Goal: Task Accomplishment & Management: Manage account settings

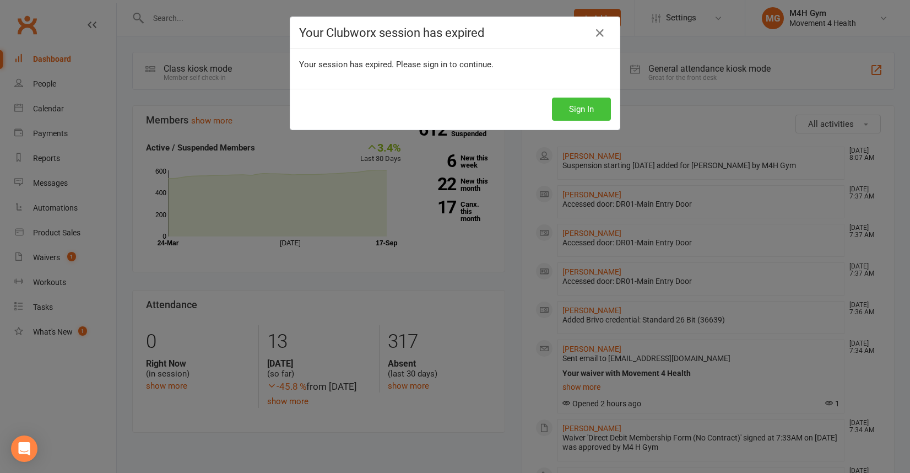
click at [574, 108] on button "Sign In" at bounding box center [581, 108] width 59 height 23
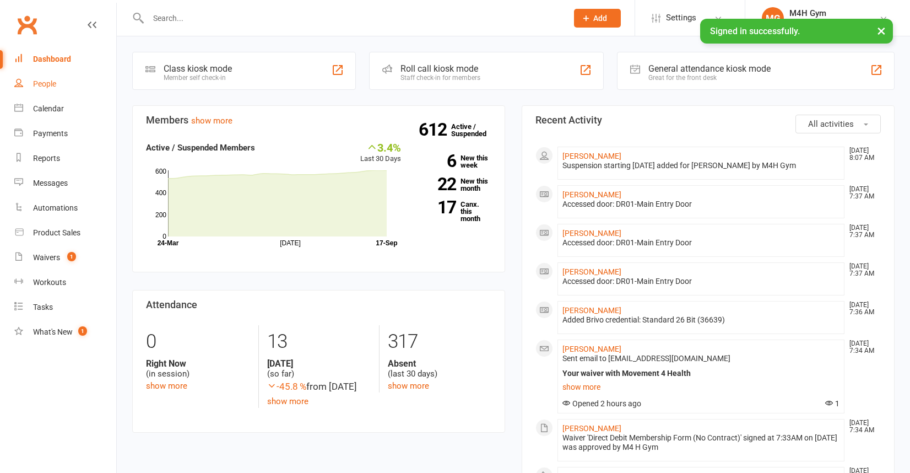
click at [45, 84] on div "People" at bounding box center [44, 83] width 23 height 9
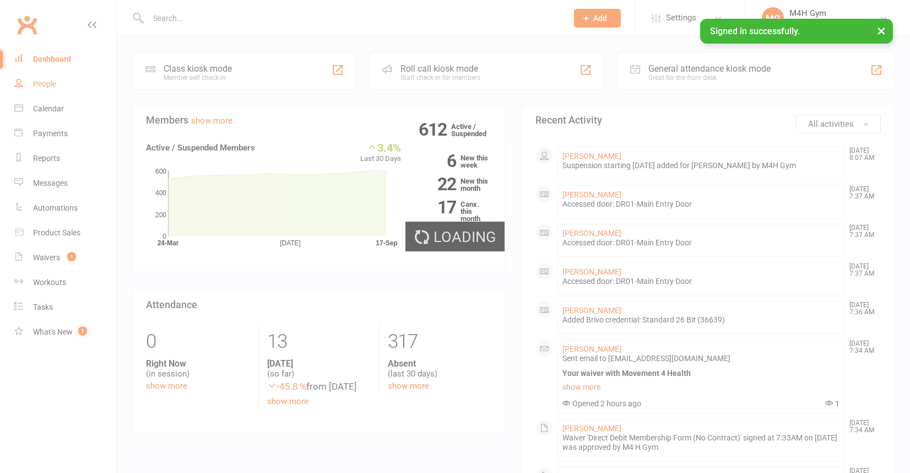
select select "100"
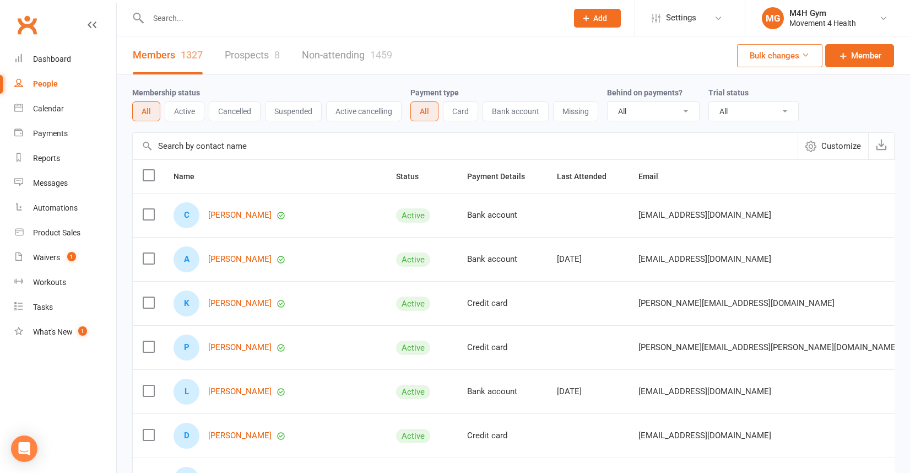
click at [183, 22] on input "text" at bounding box center [352, 17] width 415 height 15
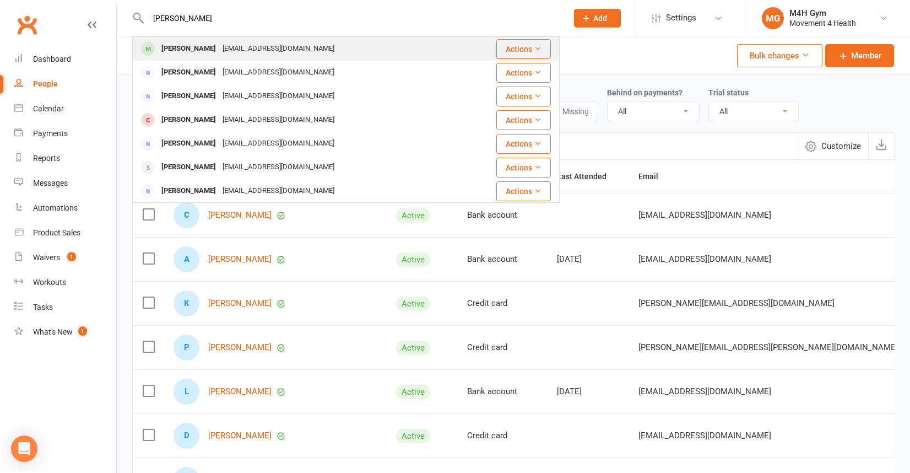
type input "[PERSON_NAME]"
click at [186, 46] on div "[PERSON_NAME]" at bounding box center [188, 49] width 61 height 16
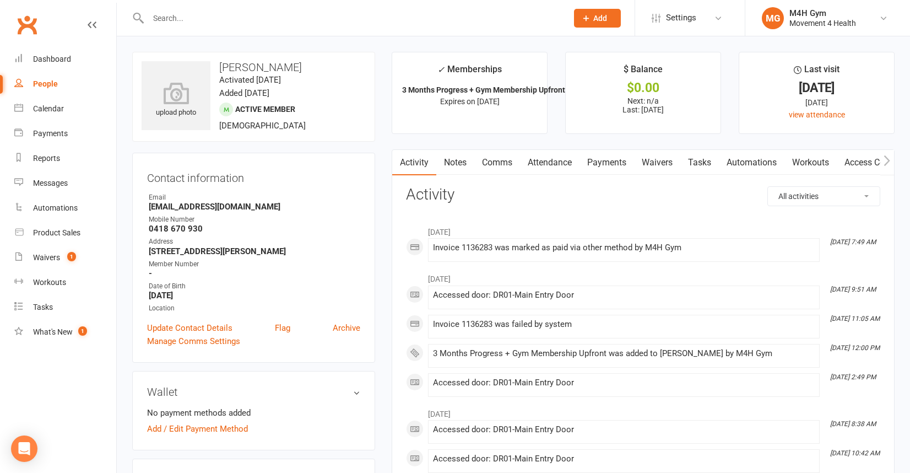
click at [448, 162] on link "Notes" at bounding box center [455, 162] width 38 height 25
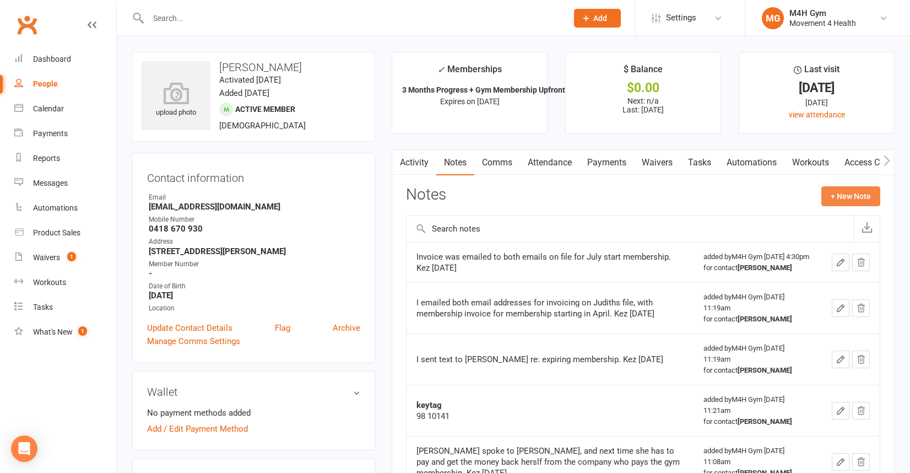
click at [841, 193] on button "+ New Note" at bounding box center [850, 196] width 59 height 20
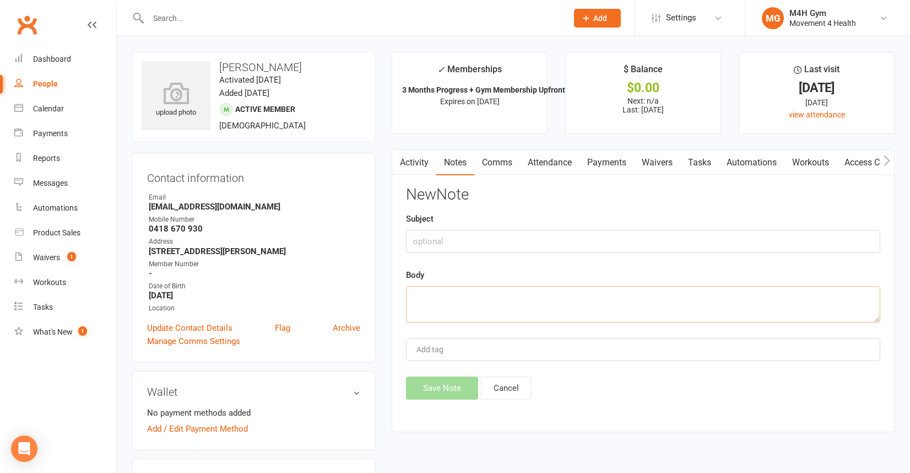
click at [453, 298] on textarea at bounding box center [643, 304] width 474 height 36
type textarea "Sent text re: expiring memebrship"
click at [424, 382] on button "Save Note" at bounding box center [442, 387] width 72 height 23
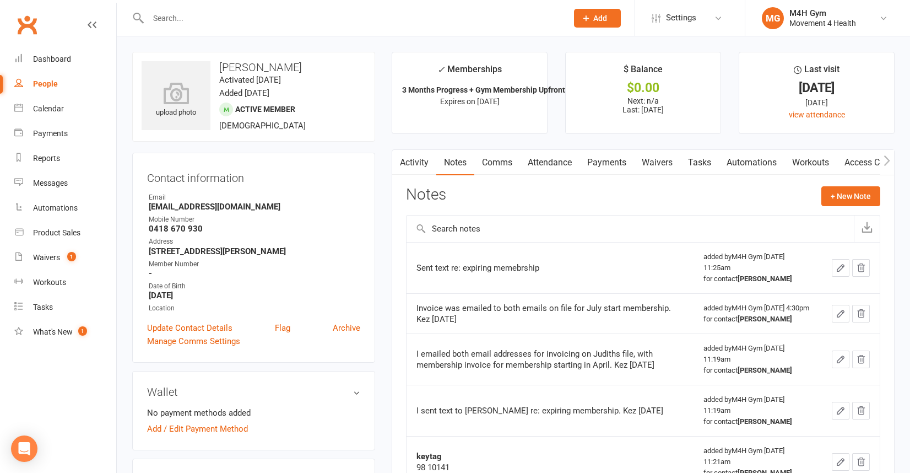
click at [53, 82] on div "People" at bounding box center [45, 83] width 25 height 9
select select "100"
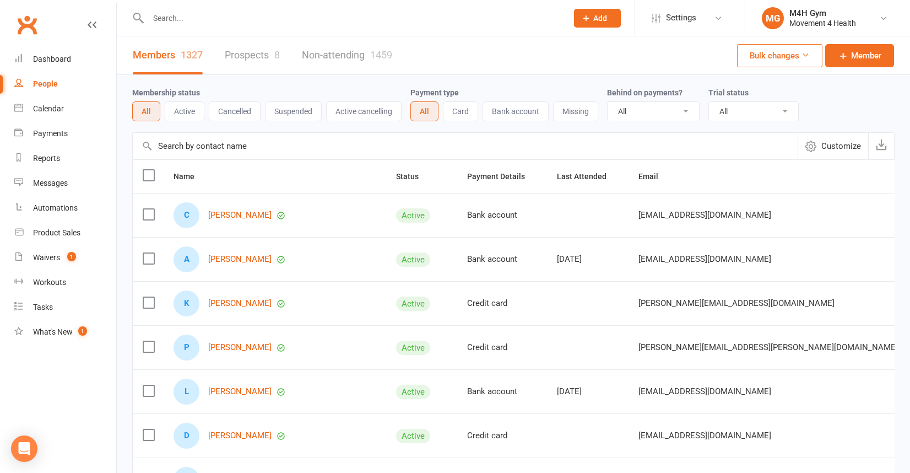
click at [176, 19] on input "text" at bounding box center [352, 17] width 415 height 15
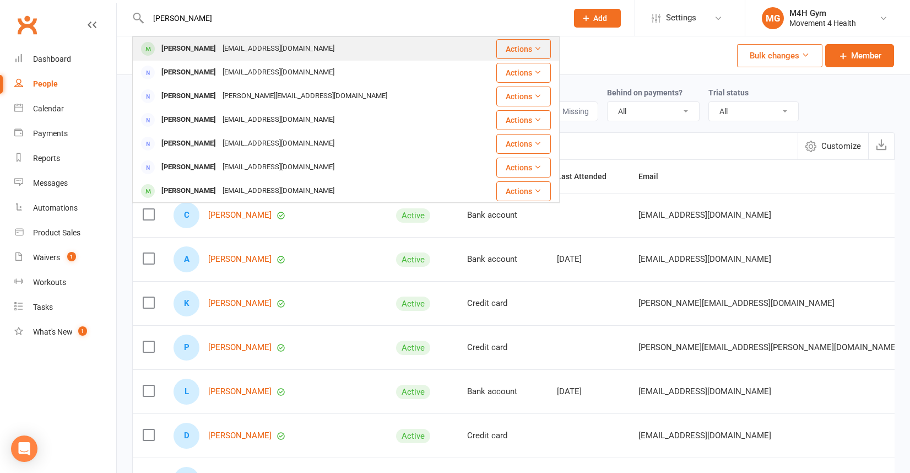
type input "[PERSON_NAME]"
click at [183, 47] on div "[PERSON_NAME]" at bounding box center [188, 49] width 61 height 16
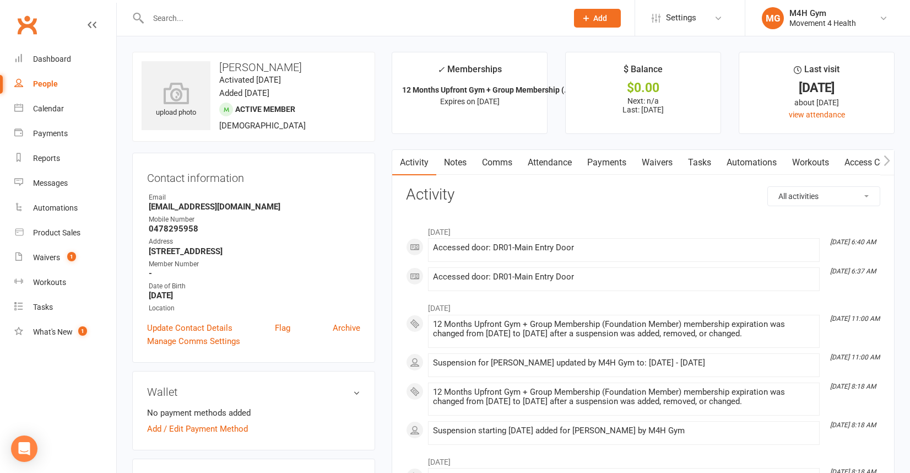
click at [459, 159] on link "Notes" at bounding box center [455, 162] width 38 height 25
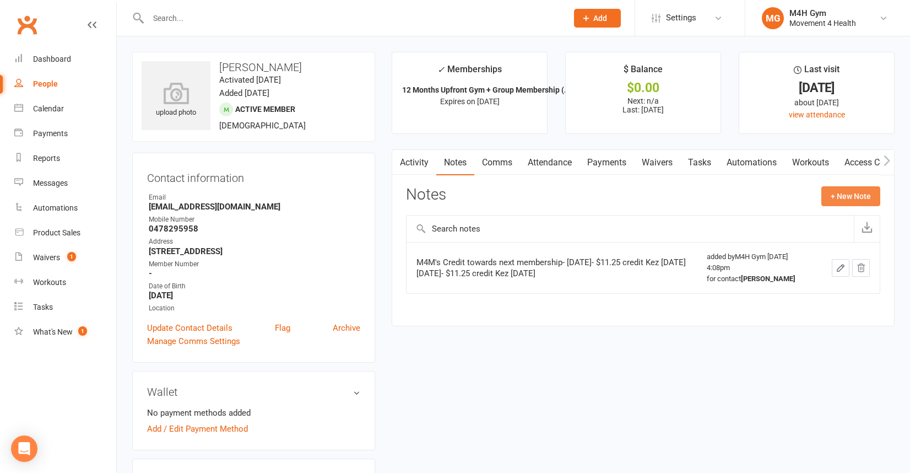
click at [843, 194] on button "+ New Note" at bounding box center [850, 196] width 59 height 20
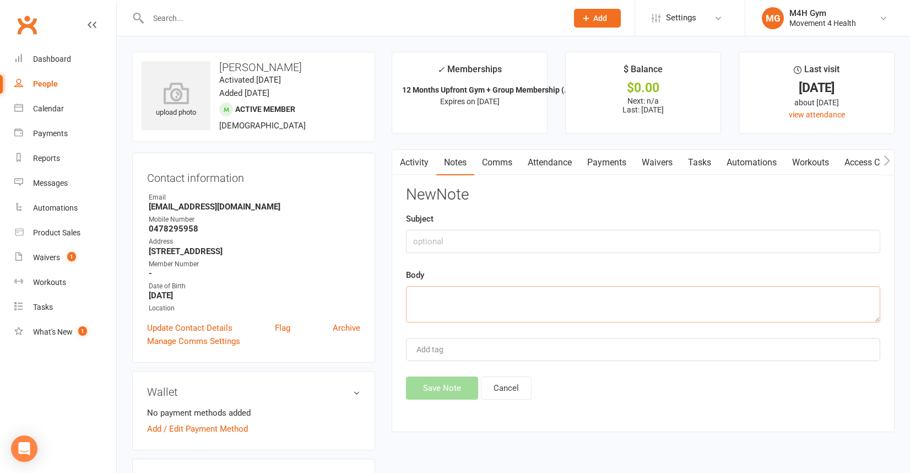
click at [443, 305] on textarea at bounding box center [643, 304] width 474 height 36
type textarea "I sent text re: membership expiring"
click at [434, 386] on button "Save Note" at bounding box center [442, 387] width 72 height 23
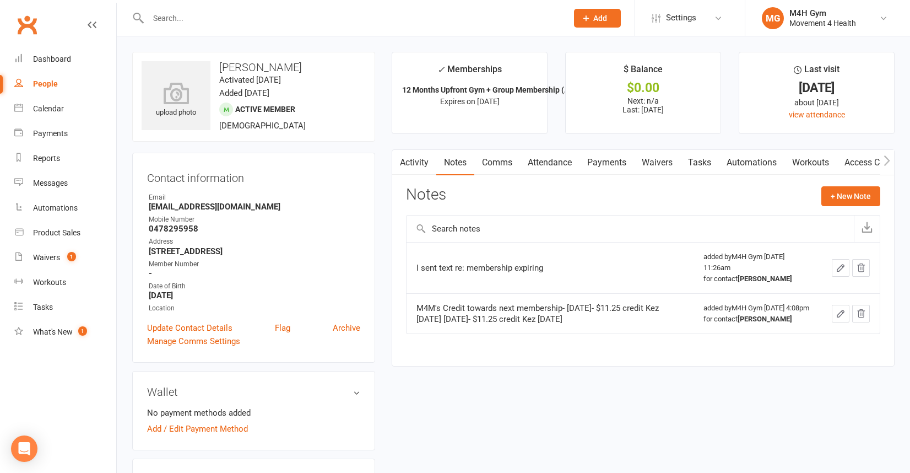
click at [55, 83] on div "People" at bounding box center [45, 83] width 25 height 9
select select "100"
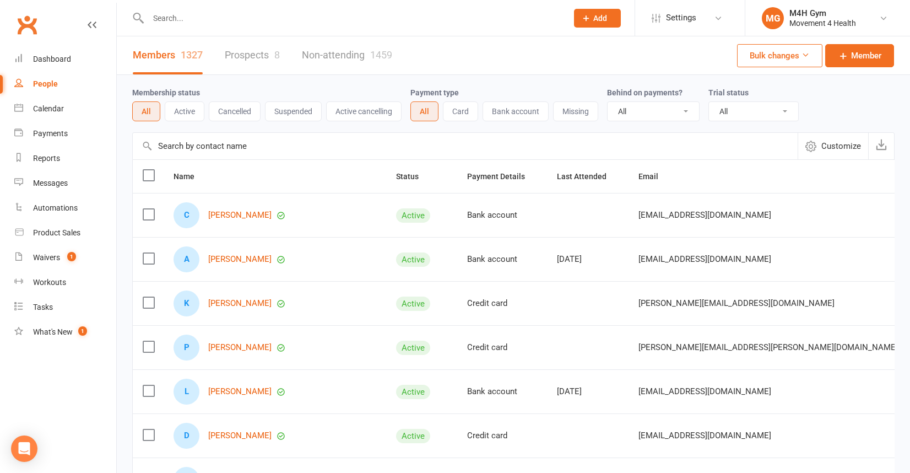
scroll to position [462, 0]
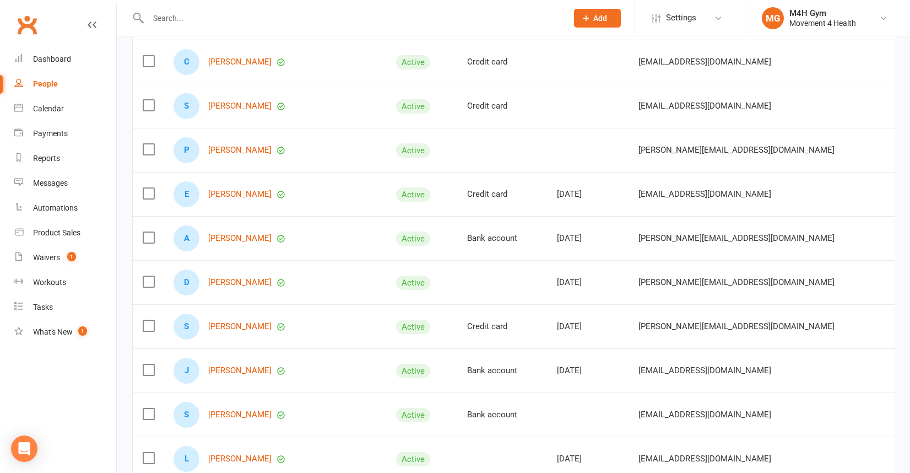
click at [177, 24] on input "text" at bounding box center [352, 17] width 415 height 15
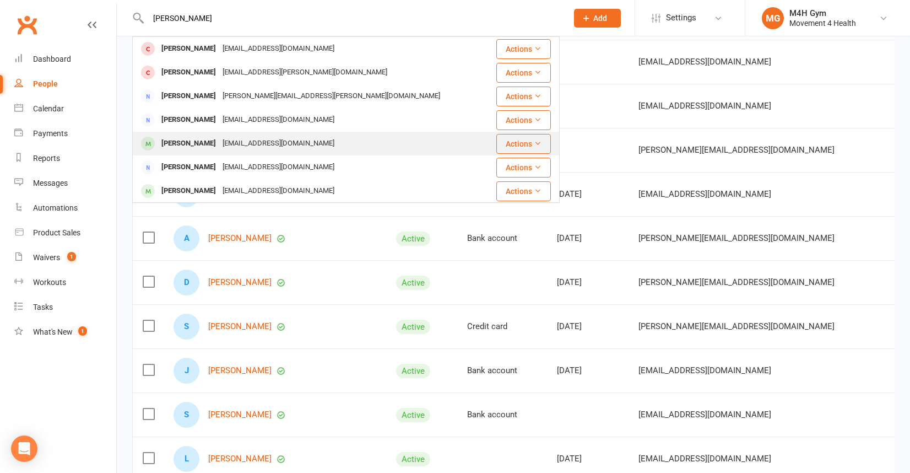
type input "[PERSON_NAME]"
click at [191, 142] on div "[PERSON_NAME]" at bounding box center [188, 143] width 61 height 16
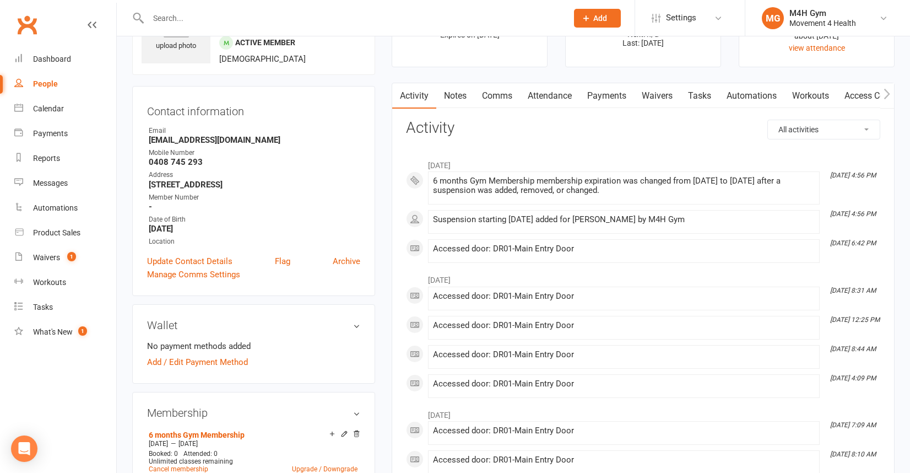
scroll to position [90, 0]
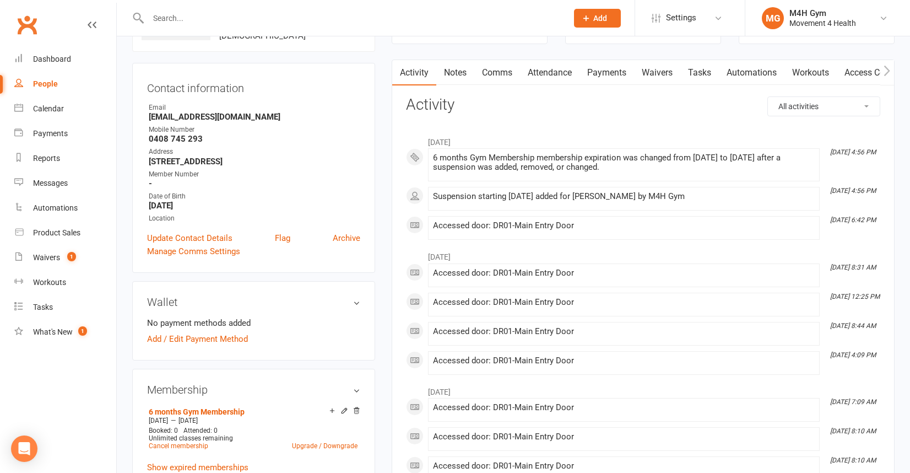
click at [454, 71] on link "Notes" at bounding box center [455, 72] width 38 height 25
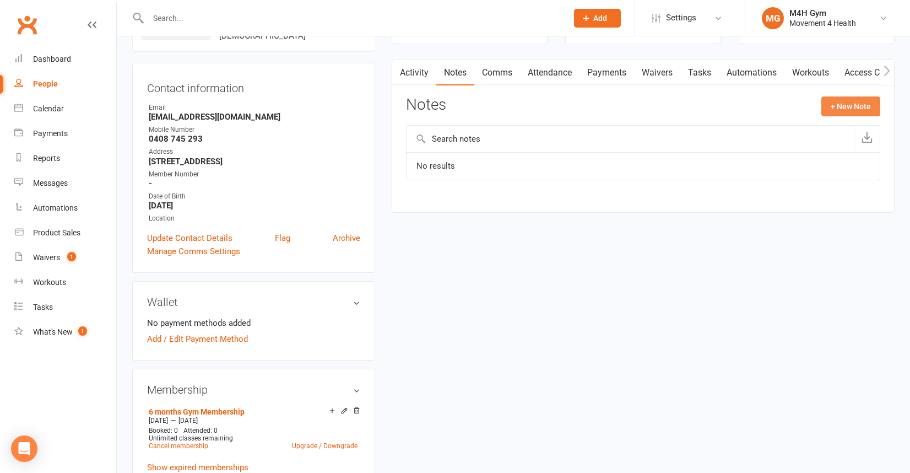
click at [833, 102] on button "+ New Note" at bounding box center [850, 106] width 59 height 20
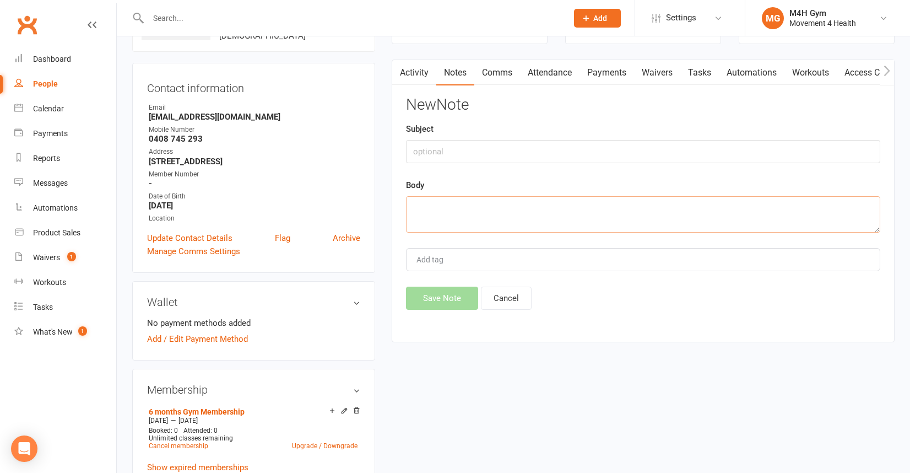
click at [450, 211] on textarea at bounding box center [643, 214] width 474 height 36
type textarea "I sent text re- MEM EXP"
click at [447, 296] on button "Save Note" at bounding box center [442, 297] width 72 height 23
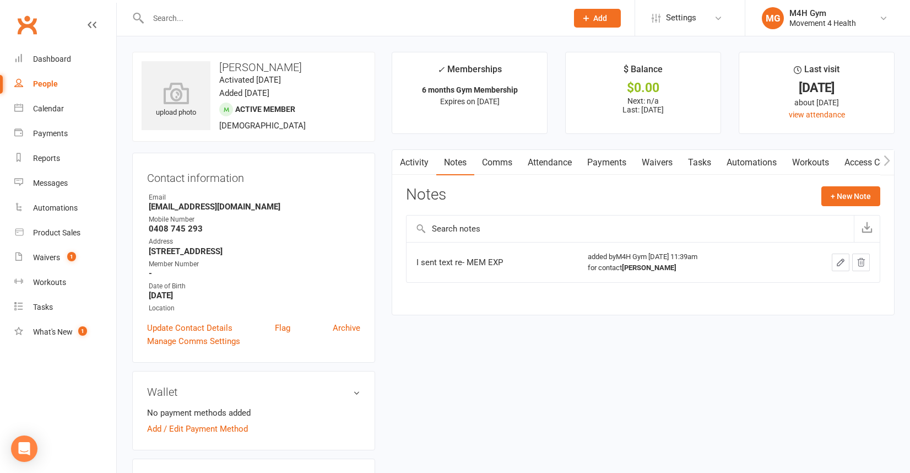
click at [52, 83] on div "People" at bounding box center [45, 83] width 25 height 9
select select "100"
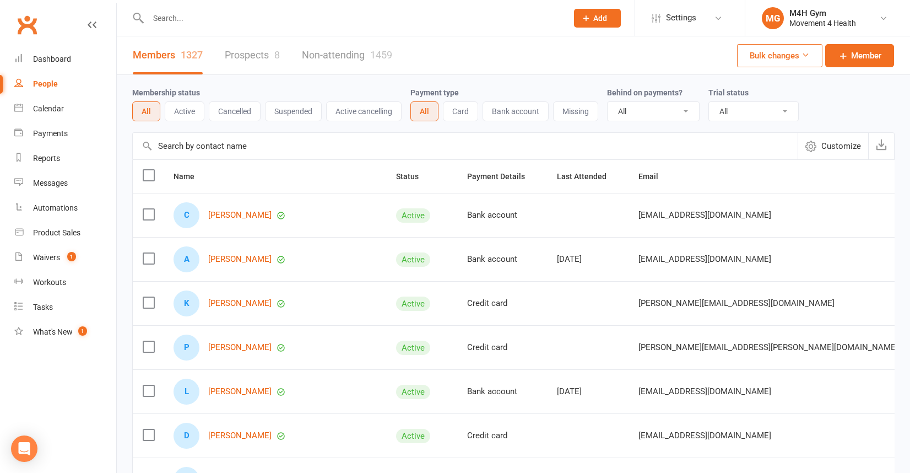
click at [191, 19] on input "text" at bounding box center [352, 17] width 415 height 15
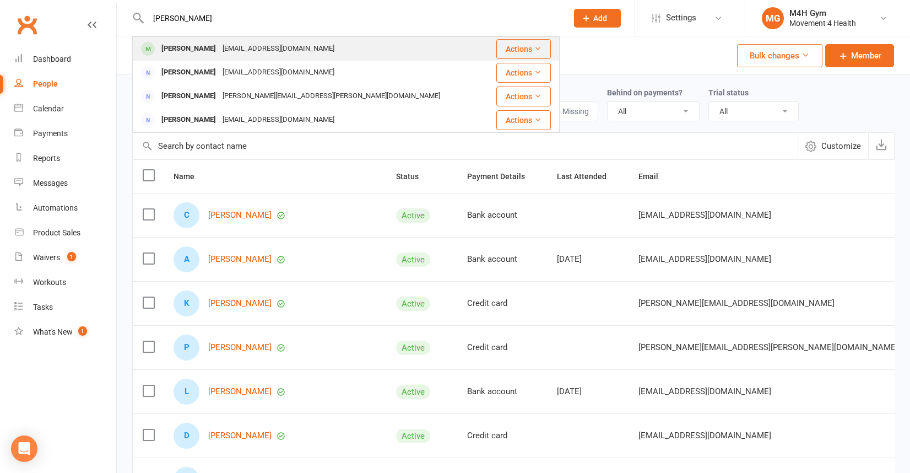
type input "[PERSON_NAME]"
click at [188, 46] on div "[PERSON_NAME]" at bounding box center [188, 49] width 61 height 16
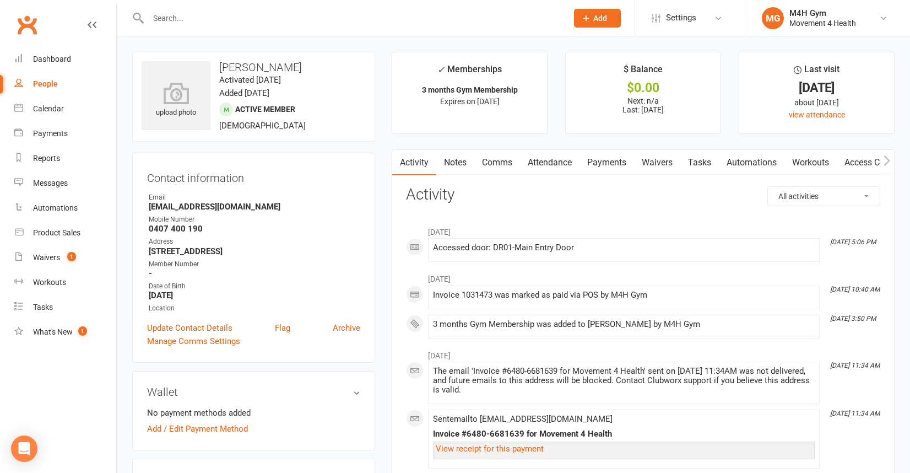
click at [461, 161] on link "Notes" at bounding box center [455, 162] width 38 height 25
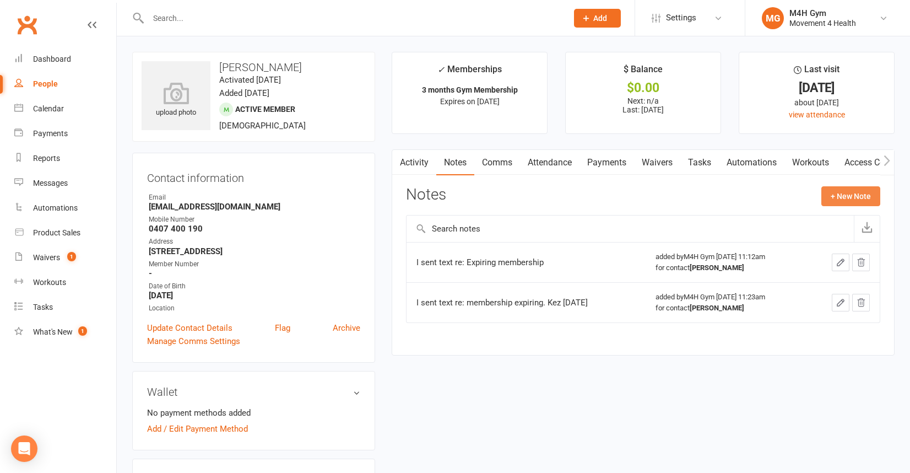
click at [833, 193] on button "+ New Note" at bounding box center [850, 196] width 59 height 20
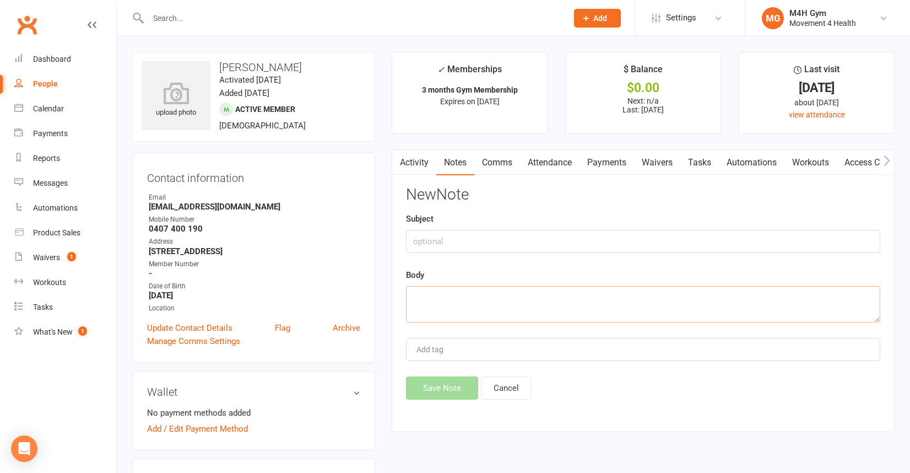
click at [436, 297] on textarea at bounding box center [643, 304] width 474 height 36
type textarea "Sent text re: Mem Exp"
click at [441, 388] on button "Save Note" at bounding box center [442, 387] width 72 height 23
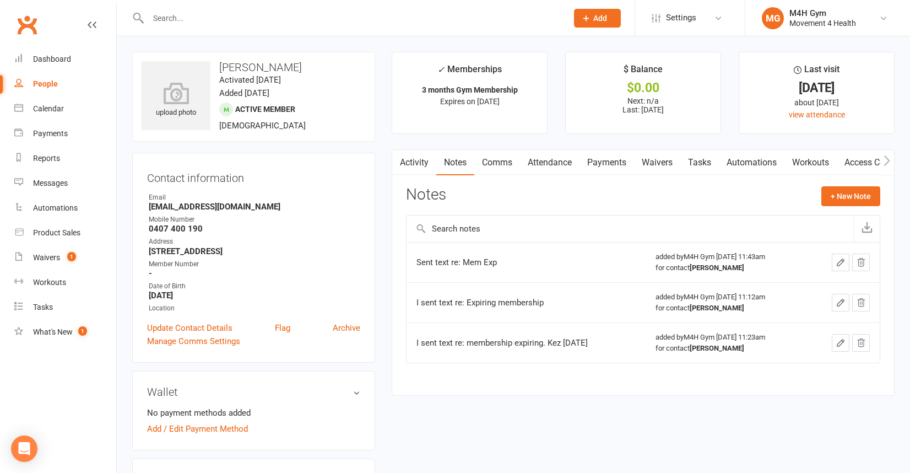
click at [204, 17] on input "text" at bounding box center [352, 17] width 415 height 15
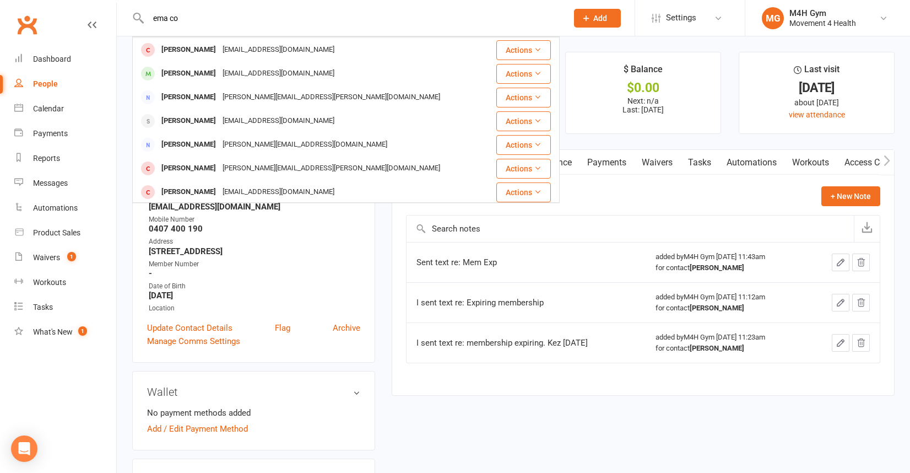
scroll to position [76, 0]
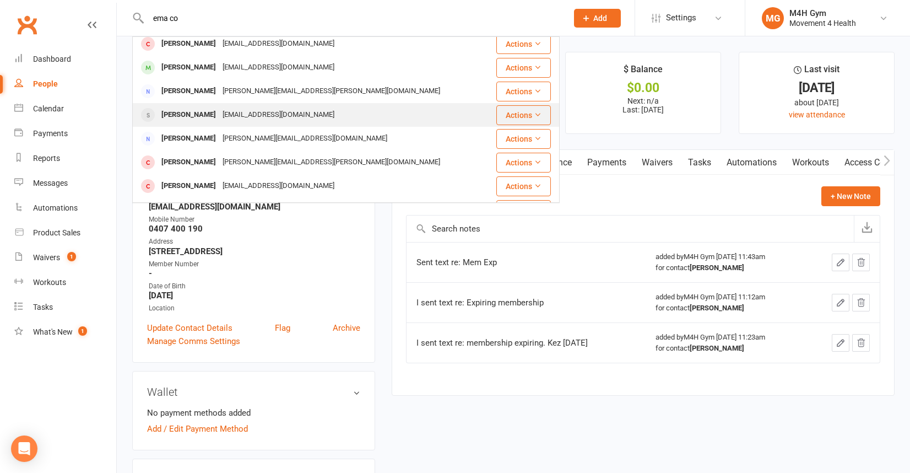
type input "ema co"
click at [241, 110] on div "[EMAIL_ADDRESS][DOMAIN_NAME]" at bounding box center [278, 115] width 118 height 16
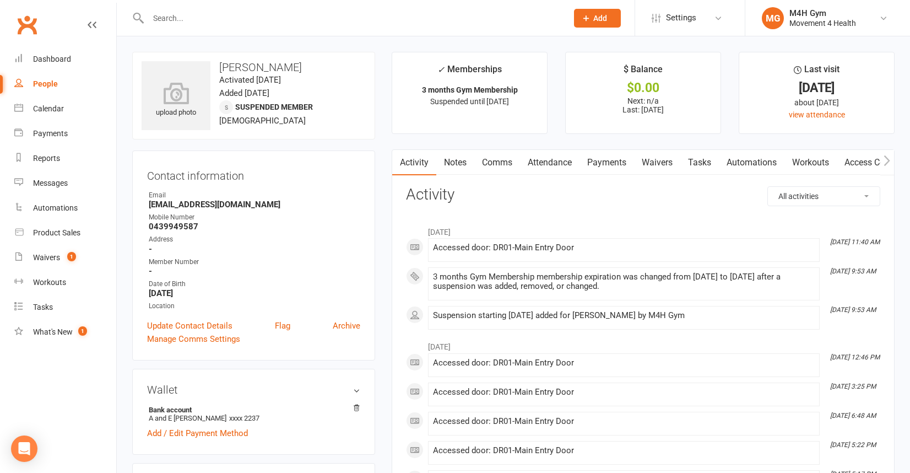
click at [458, 159] on link "Notes" at bounding box center [455, 162] width 38 height 25
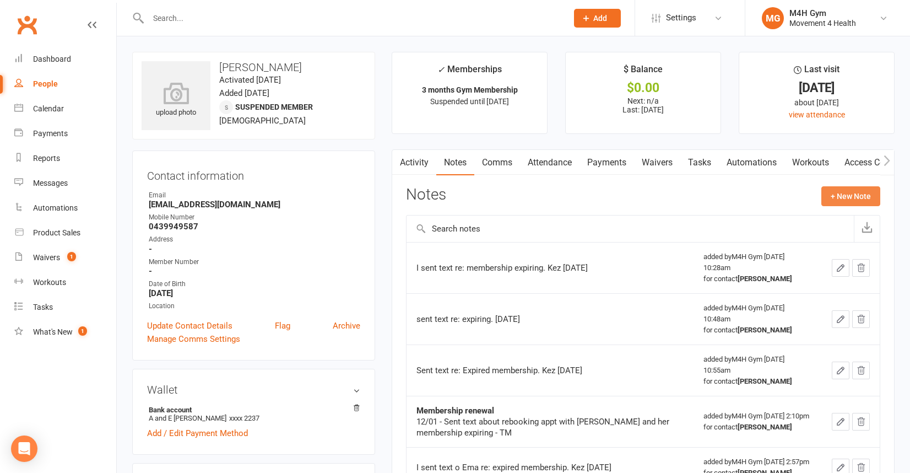
click at [832, 193] on button "+ New Note" at bounding box center [850, 196] width 59 height 20
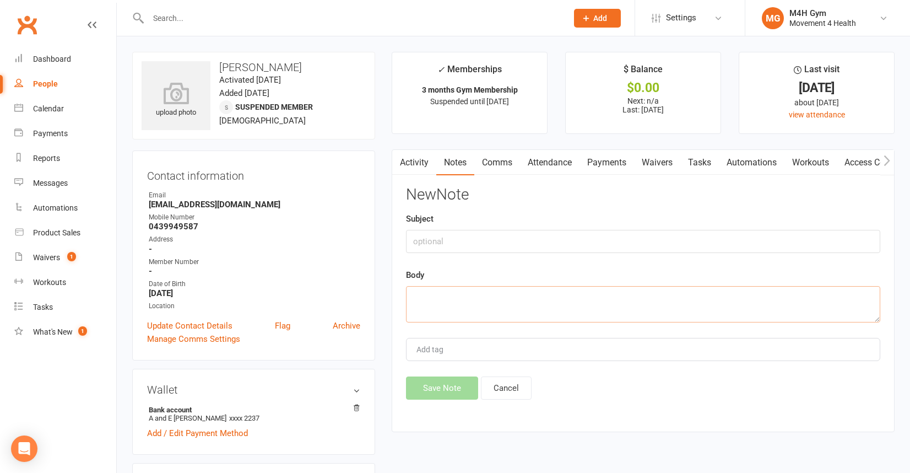
click at [431, 302] on textarea at bounding box center [643, 304] width 474 height 36
type textarea "I sent text re: MEM EXP"
click at [432, 386] on button "Save Note" at bounding box center [442, 387] width 72 height 23
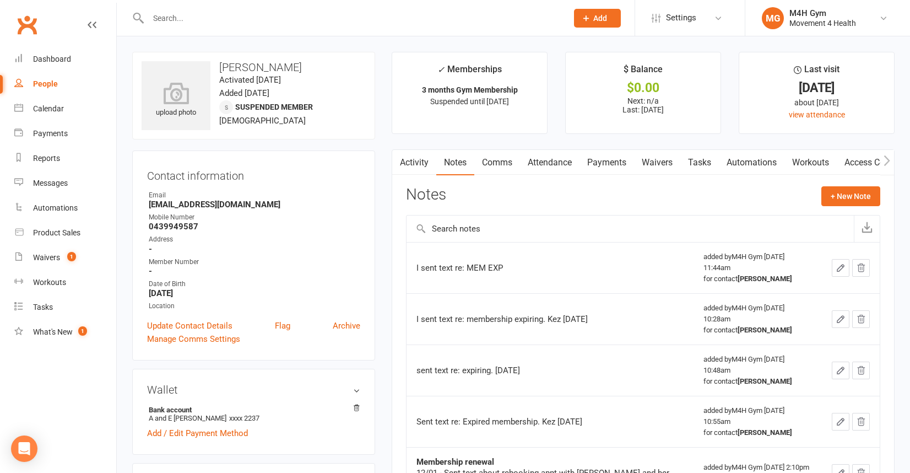
click at [198, 19] on input "text" at bounding box center [352, 17] width 415 height 15
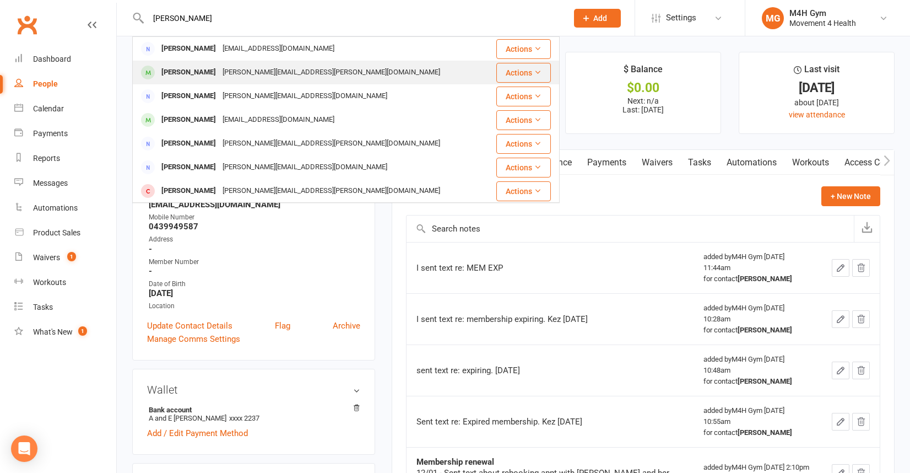
type input "[PERSON_NAME]"
click at [219, 72] on div "[PERSON_NAME][EMAIL_ADDRESS][PERSON_NAME][DOMAIN_NAME]" at bounding box center [331, 72] width 224 height 16
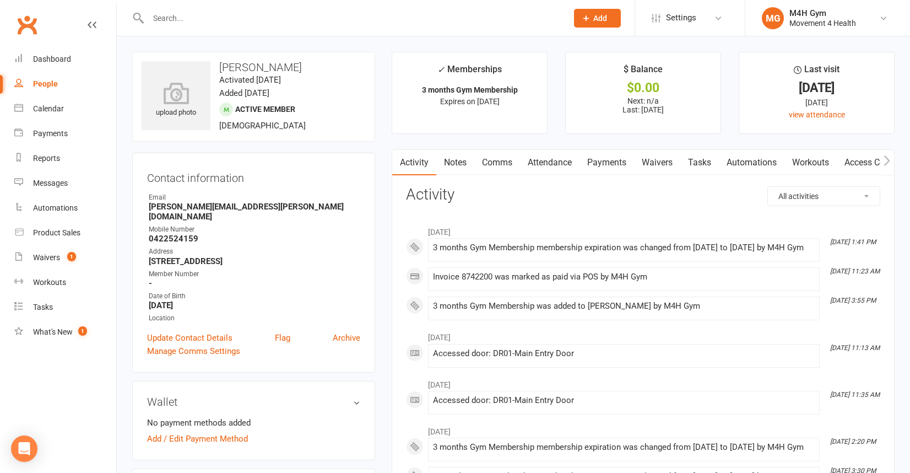
click at [457, 160] on link "Notes" at bounding box center [455, 162] width 38 height 25
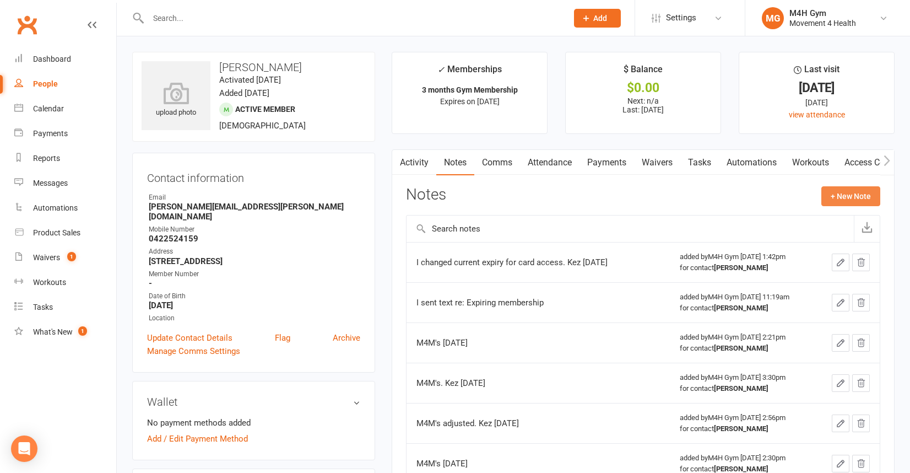
click at [853, 193] on button "+ New Note" at bounding box center [850, 196] width 59 height 20
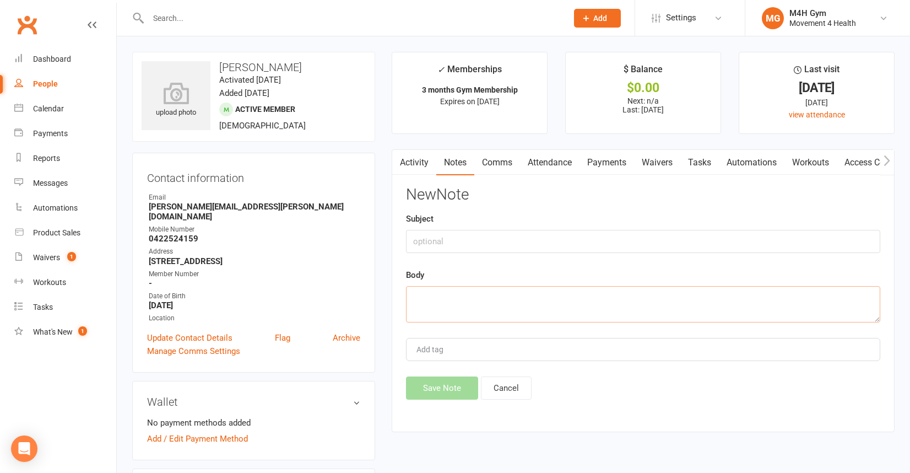
click at [441, 304] on textarea at bounding box center [643, 304] width 474 height 36
type textarea "I sent text re: MEM EXP"
click at [445, 386] on button "Save Note" at bounding box center [442, 387] width 72 height 23
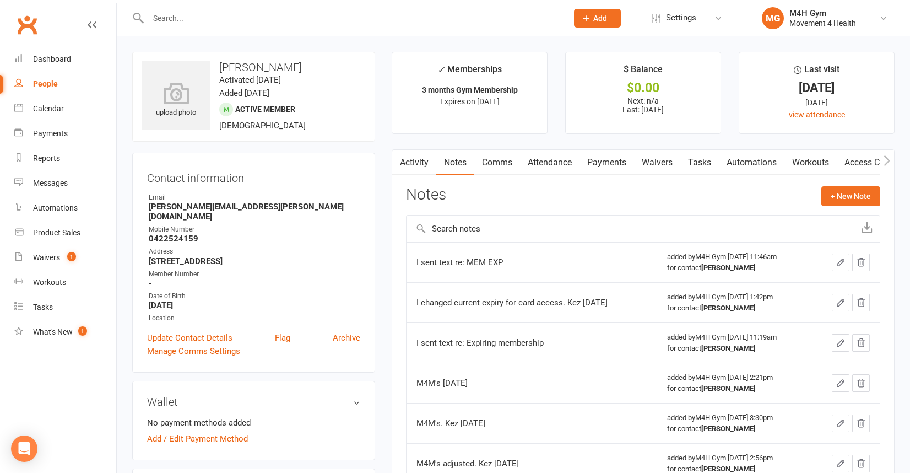
click at [46, 82] on div "People" at bounding box center [45, 83] width 25 height 9
select select "100"
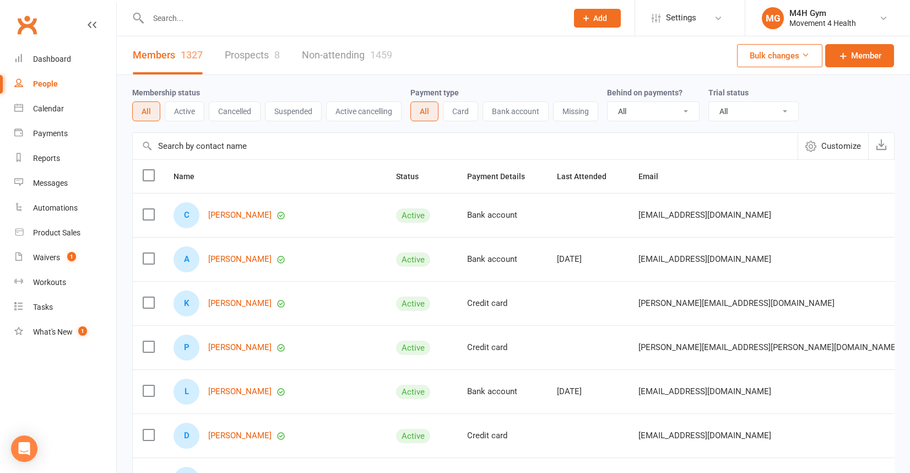
click at [178, 21] on input "text" at bounding box center [352, 17] width 415 height 15
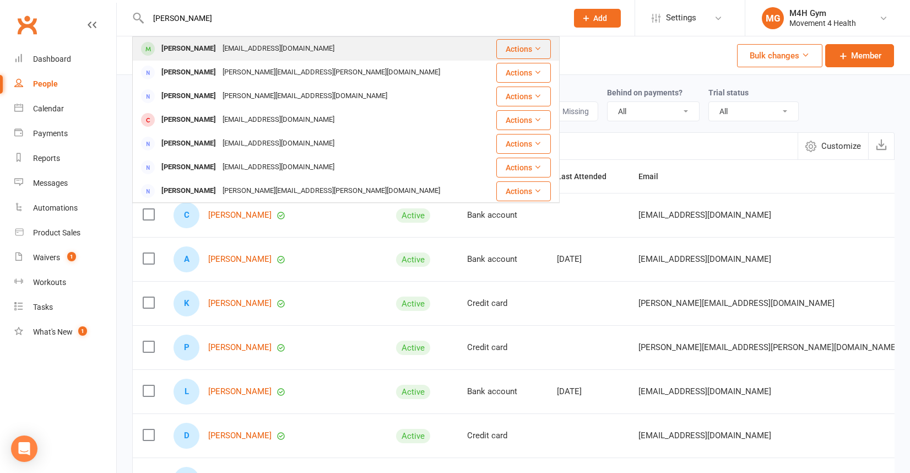
type input "[PERSON_NAME]"
click at [203, 48] on div "[PERSON_NAME]" at bounding box center [188, 49] width 61 height 16
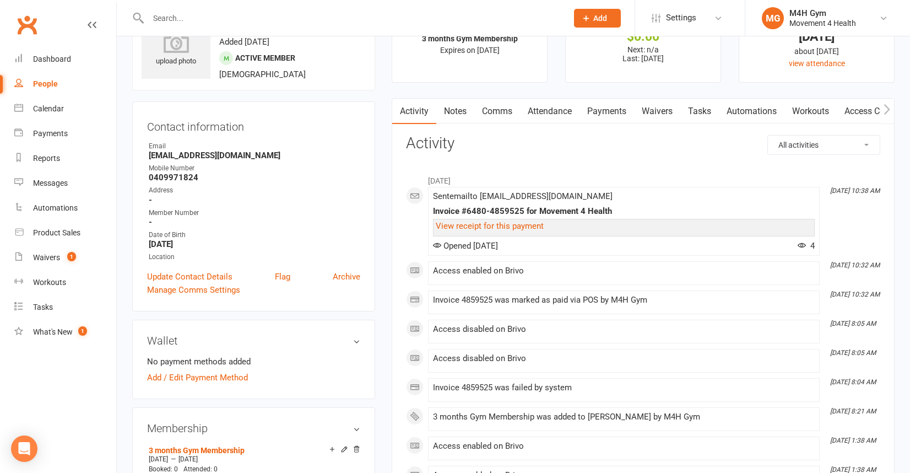
scroll to position [30, 0]
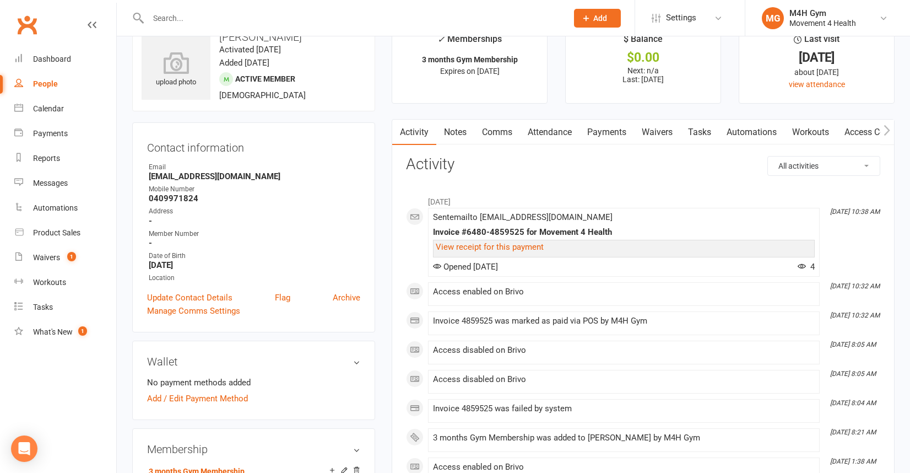
click at [459, 131] on link "Notes" at bounding box center [455, 132] width 38 height 25
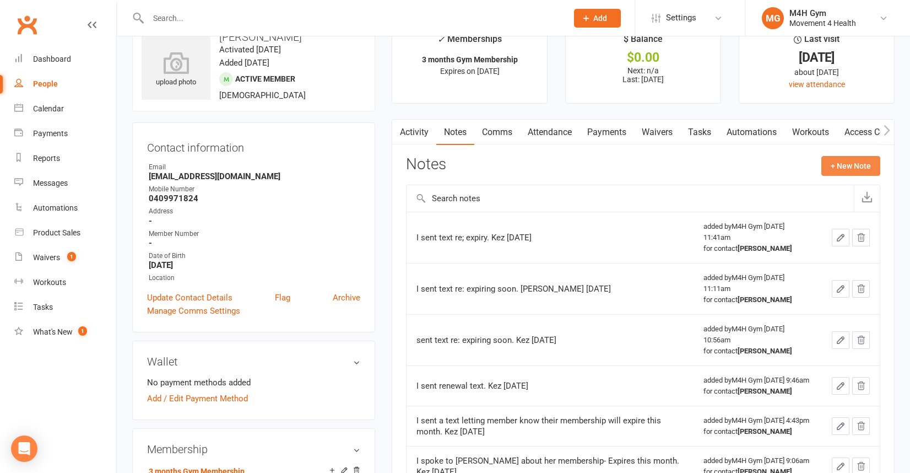
click at [829, 162] on button "+ New Note" at bounding box center [850, 166] width 59 height 20
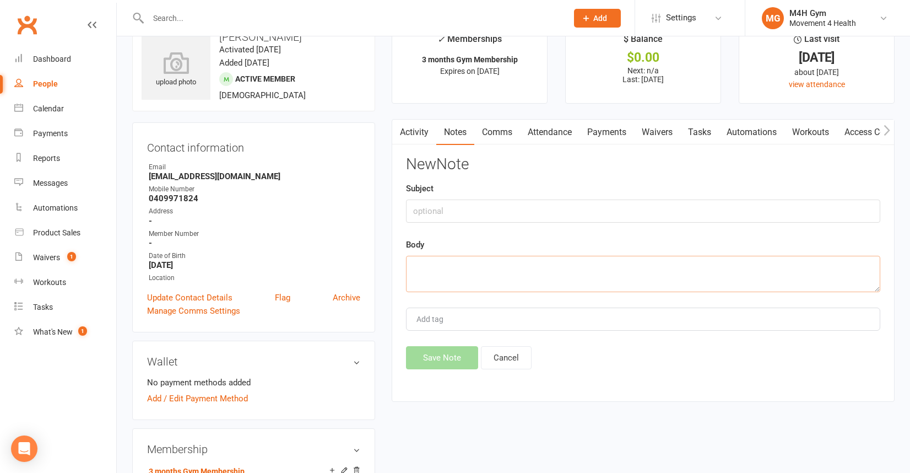
click at [439, 269] on textarea at bounding box center [643, 274] width 474 height 36
type textarea "I sent text re: MEM EXP"
click at [440, 359] on button "Save Note" at bounding box center [442, 357] width 72 height 23
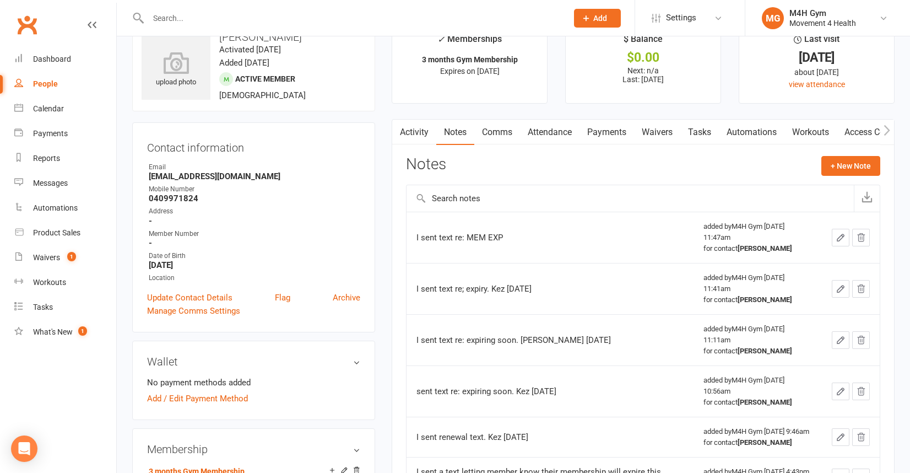
click at [53, 80] on div "People" at bounding box center [45, 83] width 25 height 9
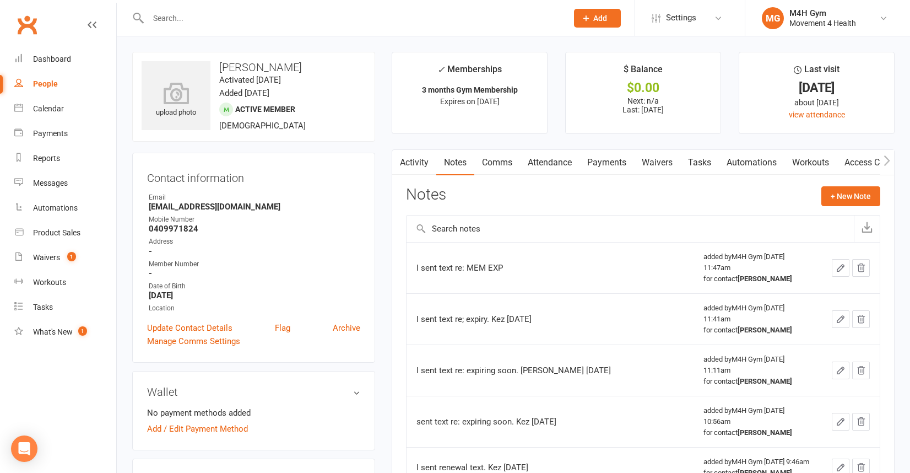
select select "100"
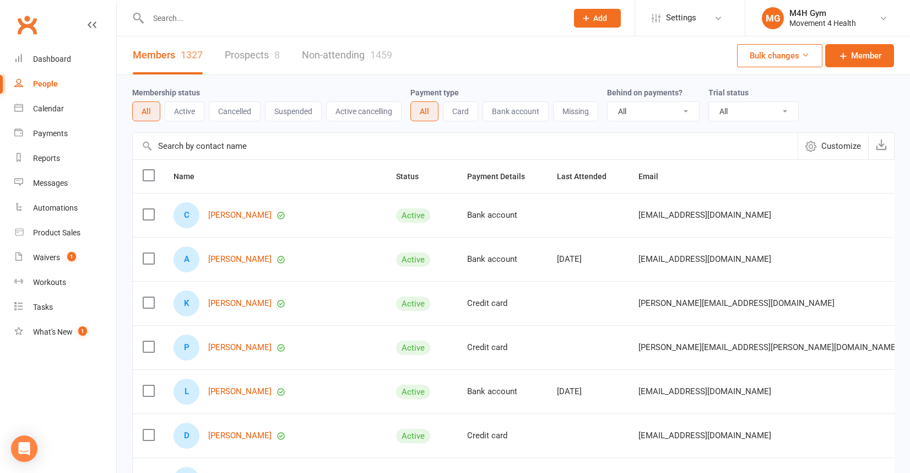
click at [166, 20] on input "text" at bounding box center [352, 17] width 415 height 15
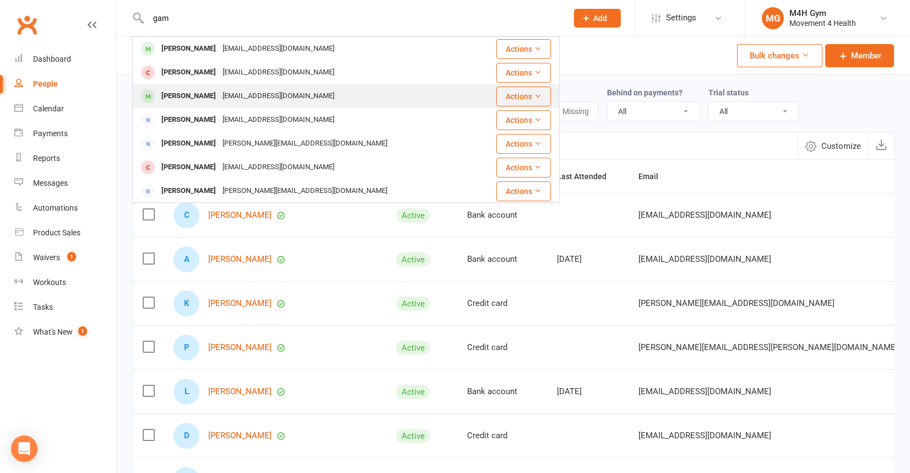
type input "gam"
click at [188, 93] on div "[PERSON_NAME]" at bounding box center [188, 96] width 61 height 16
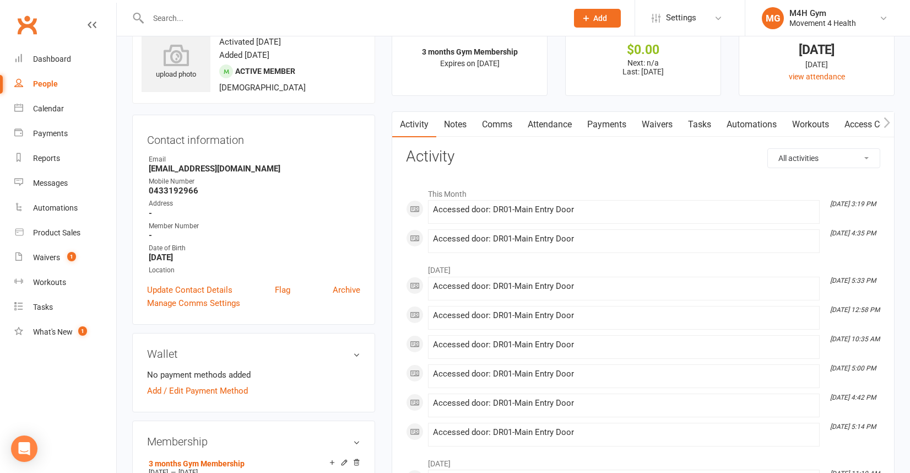
scroll to position [15, 0]
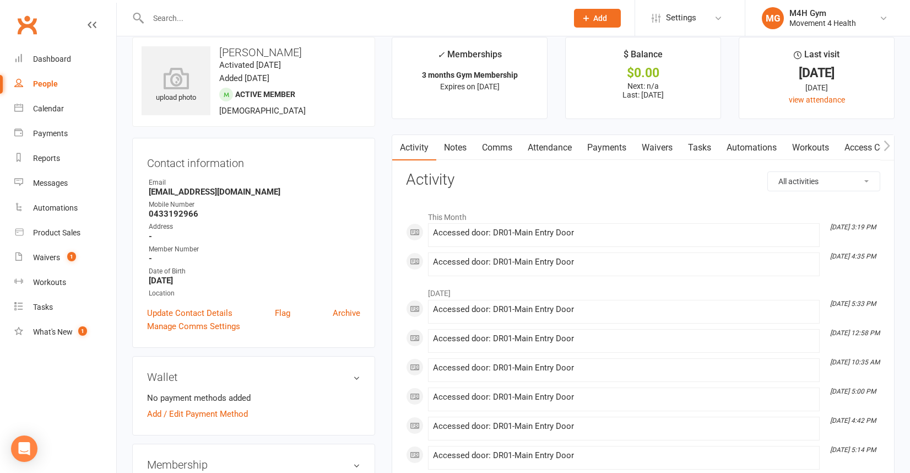
click at [462, 143] on link "Notes" at bounding box center [455, 147] width 38 height 25
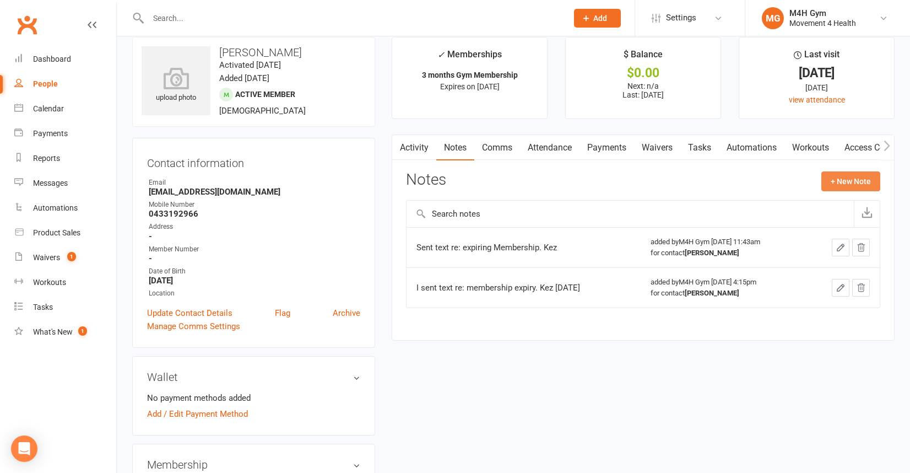
click at [834, 172] on button "+ New Note" at bounding box center [850, 181] width 59 height 20
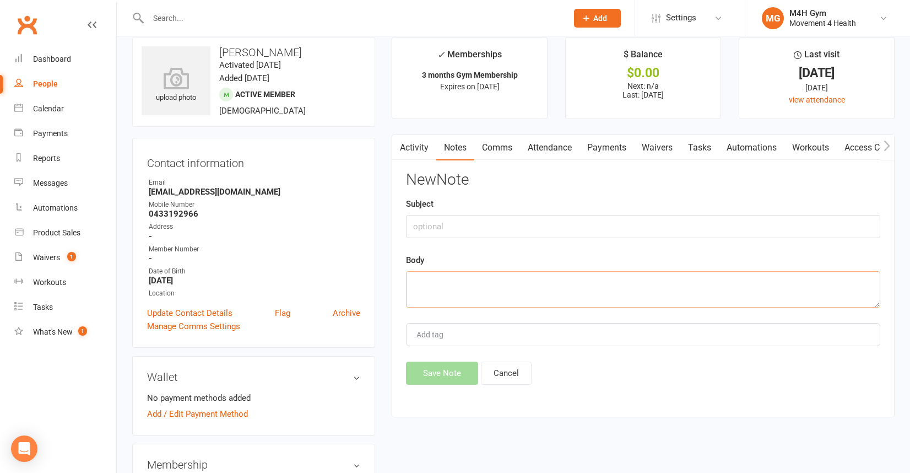
click at [421, 277] on textarea at bounding box center [643, 289] width 474 height 36
type textarea "I sent text re: MEM EXP"
click at [425, 372] on button "Save Note" at bounding box center [442, 372] width 72 height 23
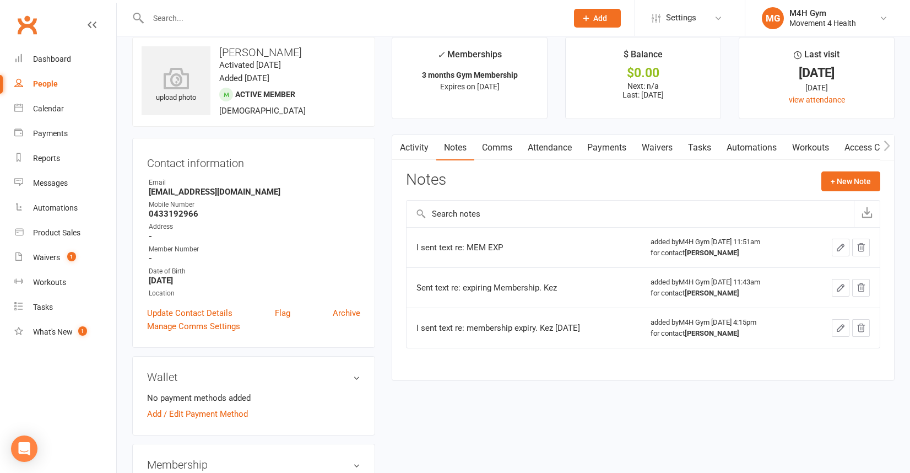
click at [56, 80] on div "People" at bounding box center [45, 83] width 25 height 9
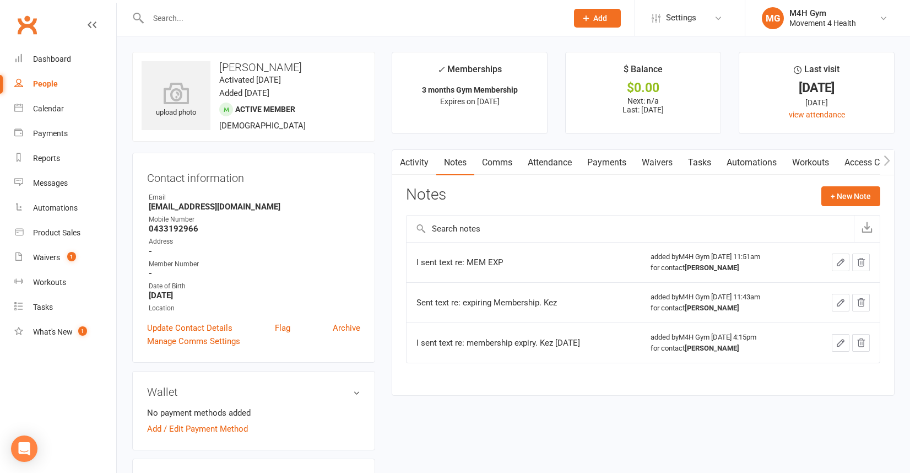
select select "100"
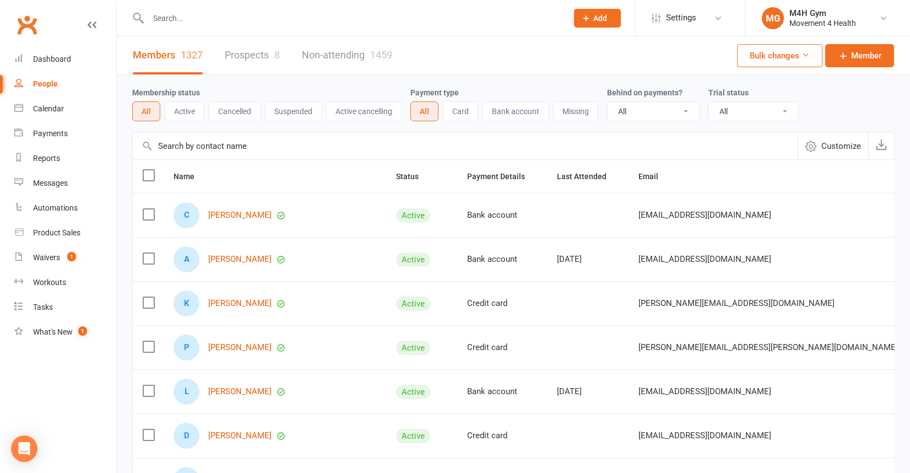
click at [186, 18] on input "text" at bounding box center [352, 17] width 415 height 15
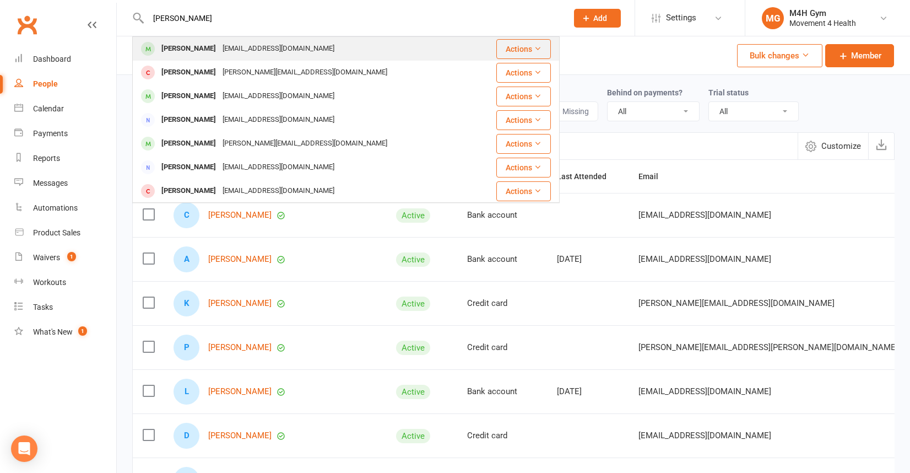
type input "[PERSON_NAME]"
click at [191, 46] on div "[PERSON_NAME]" at bounding box center [188, 49] width 61 height 16
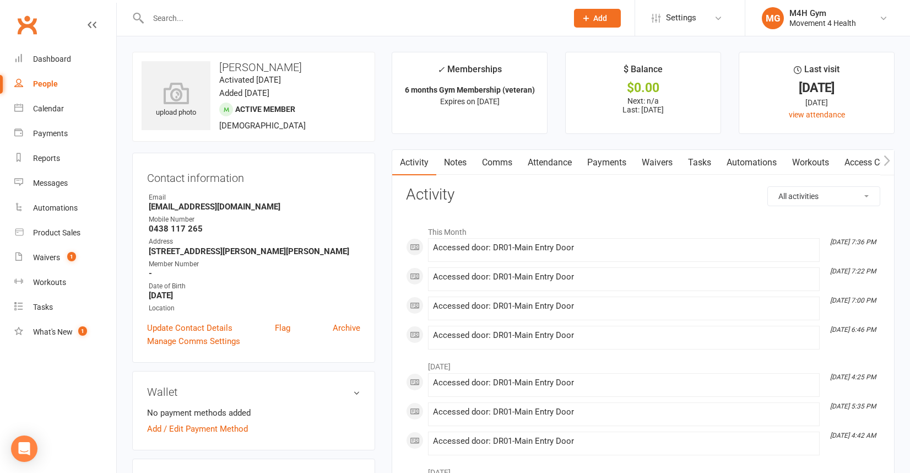
click at [457, 159] on link "Notes" at bounding box center [455, 162] width 38 height 25
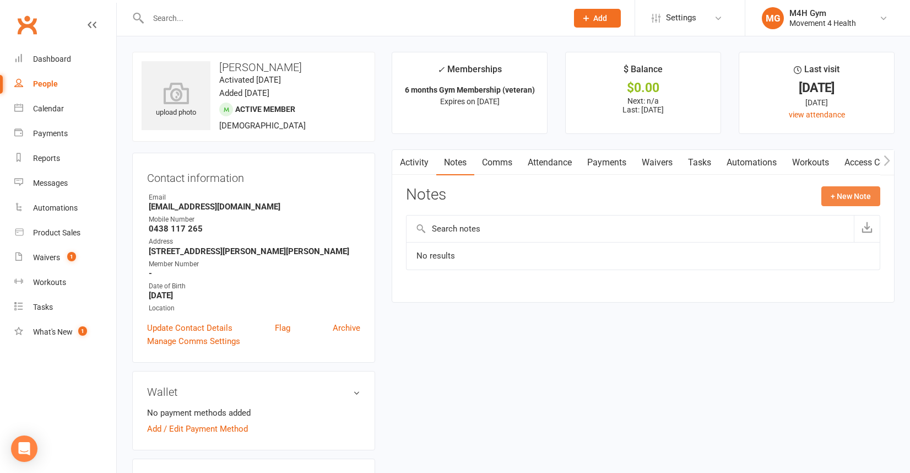
click at [834, 189] on button "+ New Note" at bounding box center [850, 196] width 59 height 20
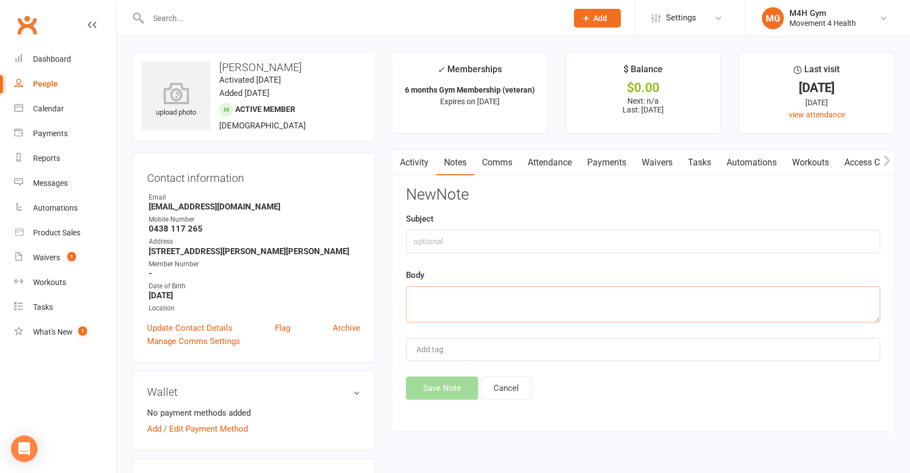
click at [423, 302] on textarea at bounding box center [643, 304] width 474 height 36
type textarea "I sent text re: MEM EXP"
click at [436, 386] on button "Save Note" at bounding box center [442, 387] width 72 height 23
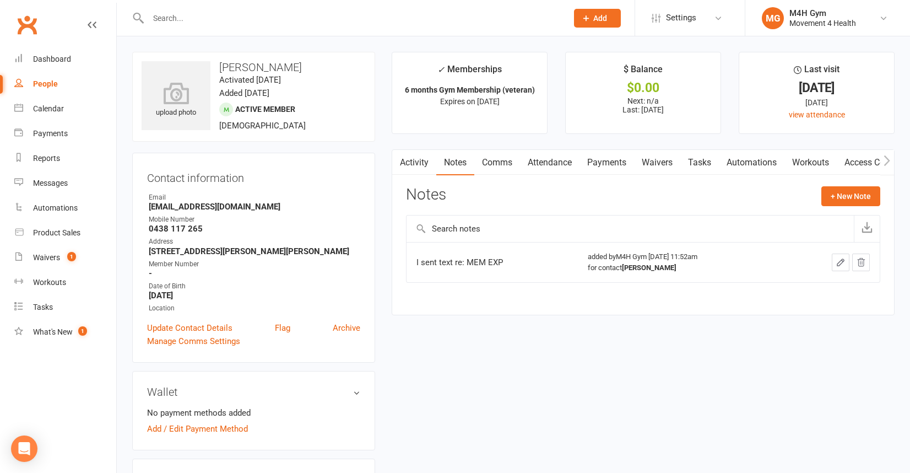
click at [50, 78] on link "People" at bounding box center [65, 84] width 102 height 25
select select "100"
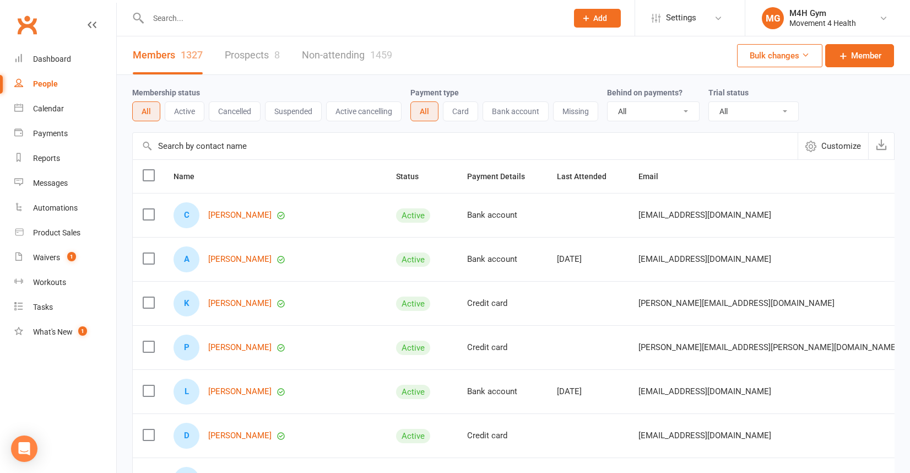
click at [180, 15] on input "text" at bounding box center [352, 17] width 415 height 15
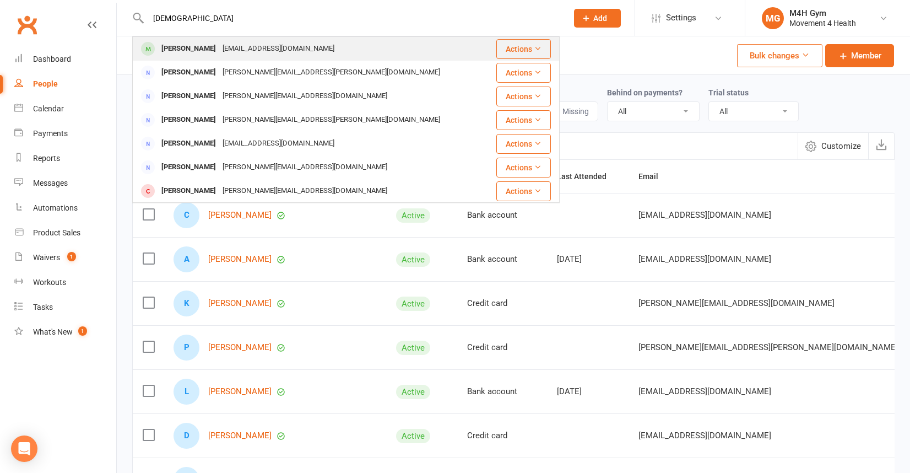
type input "[DEMOGRAPHIC_DATA]"
click at [196, 43] on div "[PERSON_NAME]" at bounding box center [188, 49] width 61 height 16
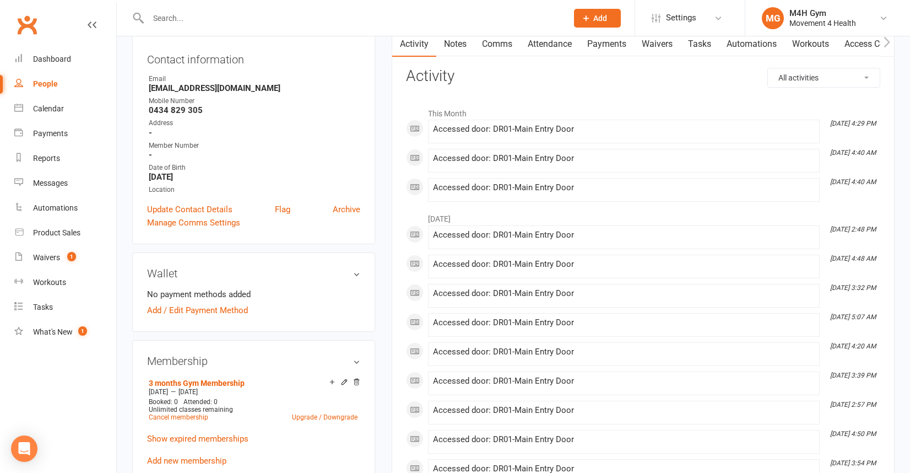
scroll to position [110, 0]
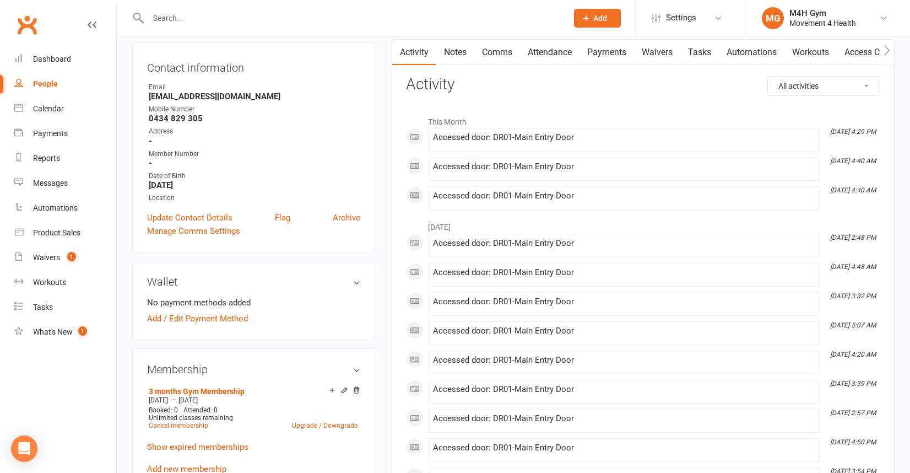
click at [454, 50] on link "Notes" at bounding box center [455, 52] width 38 height 25
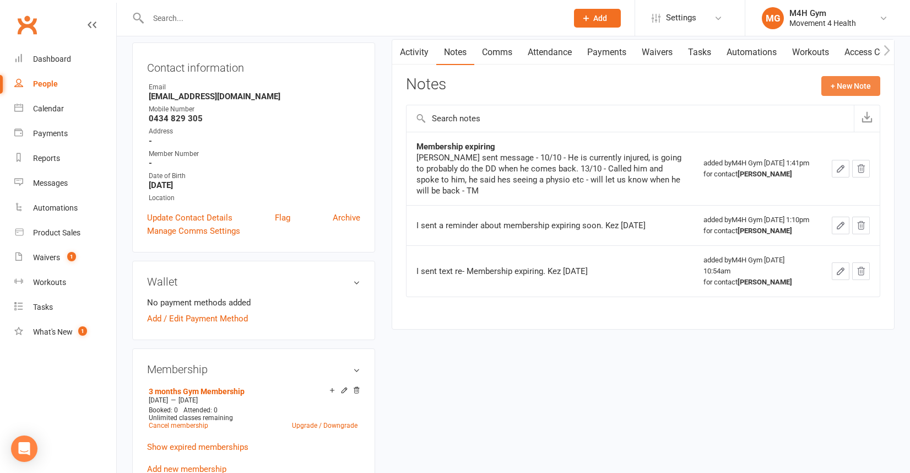
click at [831, 84] on button "+ New Note" at bounding box center [850, 86] width 59 height 20
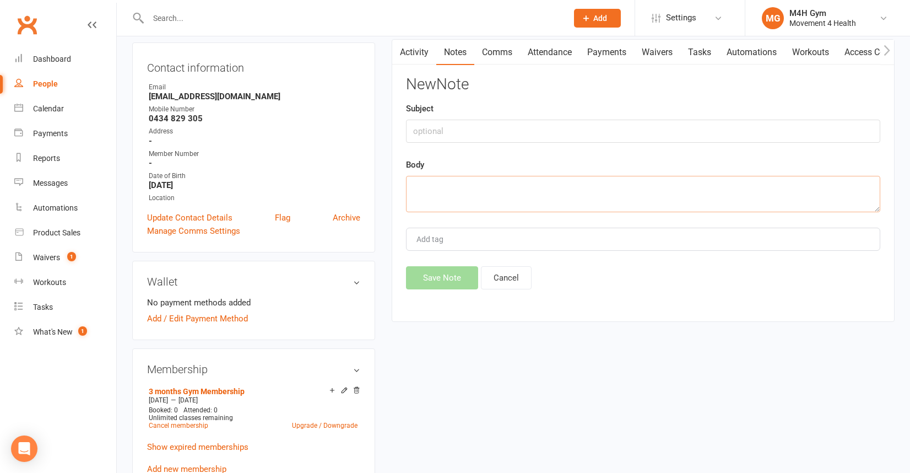
click at [453, 191] on textarea at bounding box center [643, 194] width 474 height 36
type textarea "I sent text re: MEM EXP"
click at [450, 276] on button "Save Note" at bounding box center [442, 277] width 72 height 23
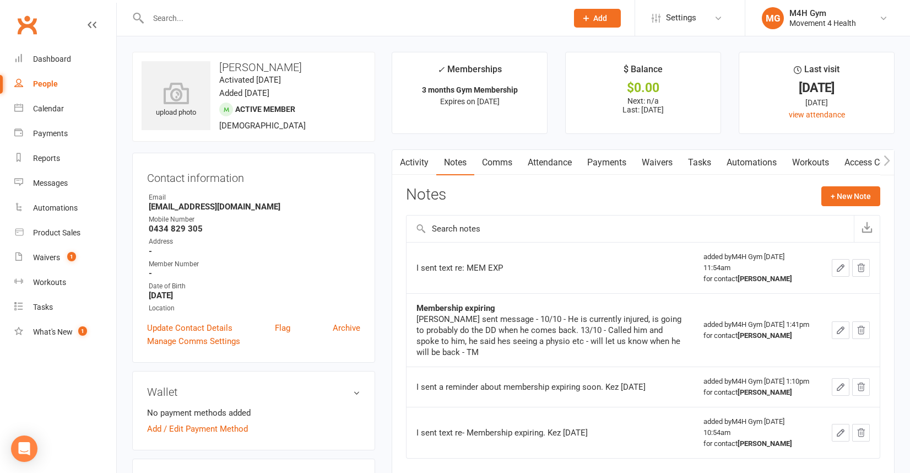
click at [187, 17] on input "text" at bounding box center [352, 17] width 415 height 15
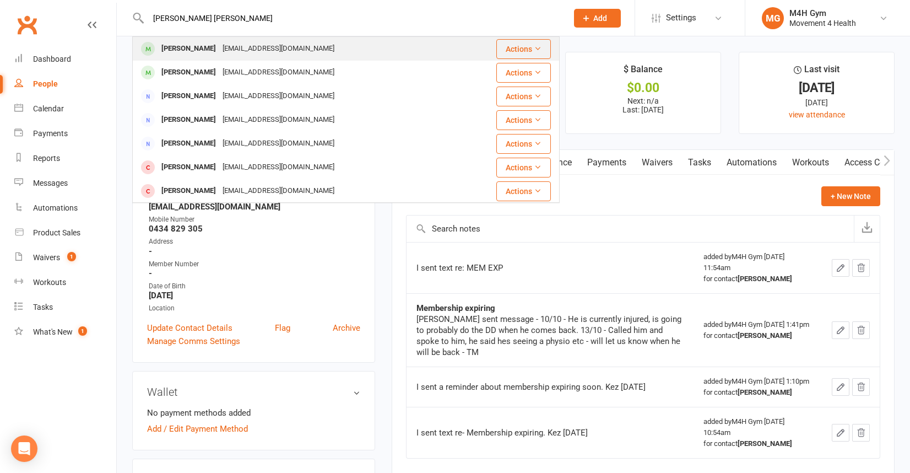
type input "[PERSON_NAME] [PERSON_NAME]"
click at [219, 43] on div "[EMAIL_ADDRESS][DOMAIN_NAME]" at bounding box center [278, 49] width 118 height 16
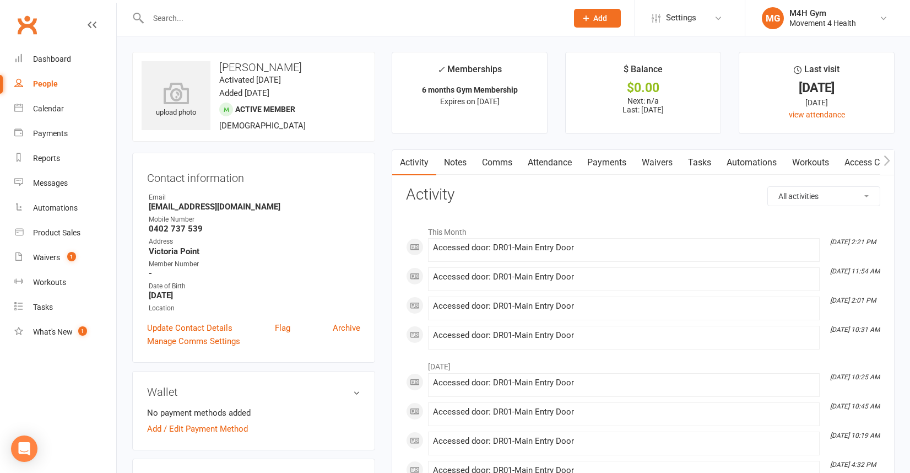
click at [458, 161] on link "Notes" at bounding box center [455, 162] width 38 height 25
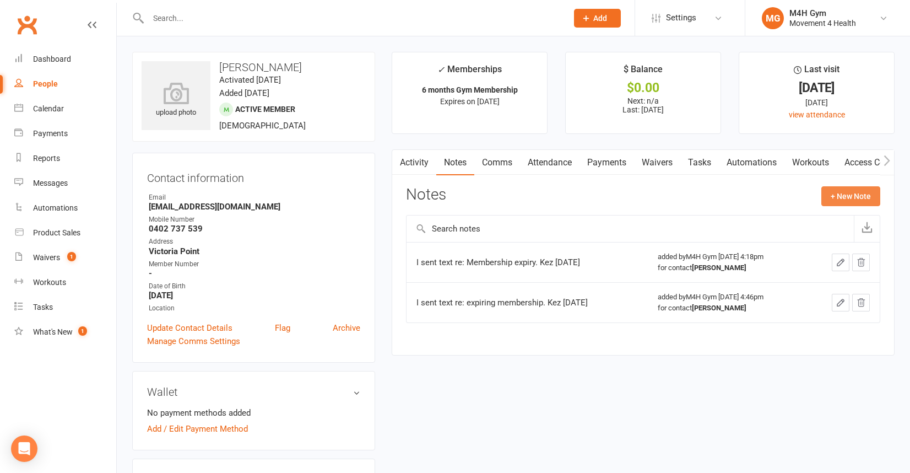
click at [834, 192] on button "+ New Note" at bounding box center [850, 196] width 59 height 20
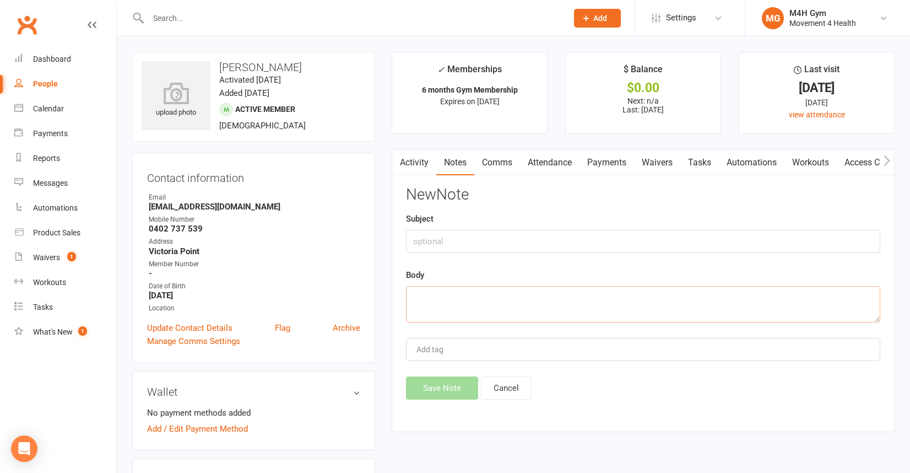
click at [421, 295] on textarea at bounding box center [643, 304] width 474 height 36
type textarea "I sent text re:MEM EXP"
click at [422, 382] on button "Save Note" at bounding box center [442, 387] width 72 height 23
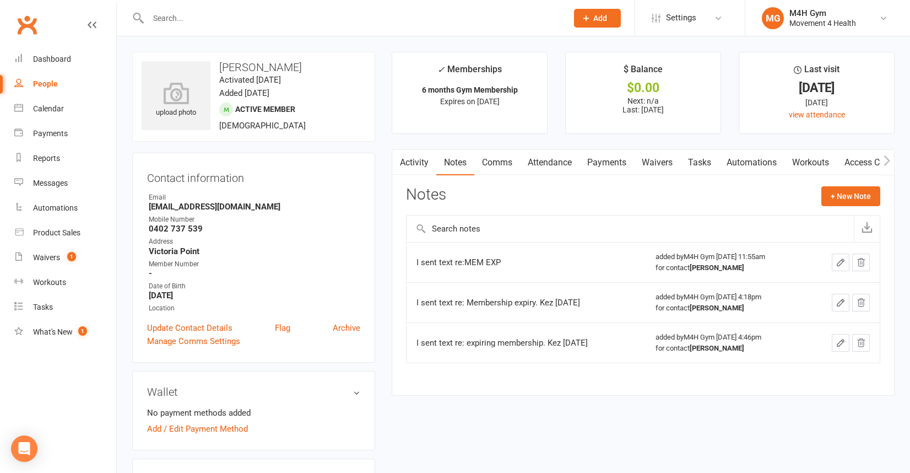
click at [178, 15] on input "text" at bounding box center [352, 17] width 415 height 15
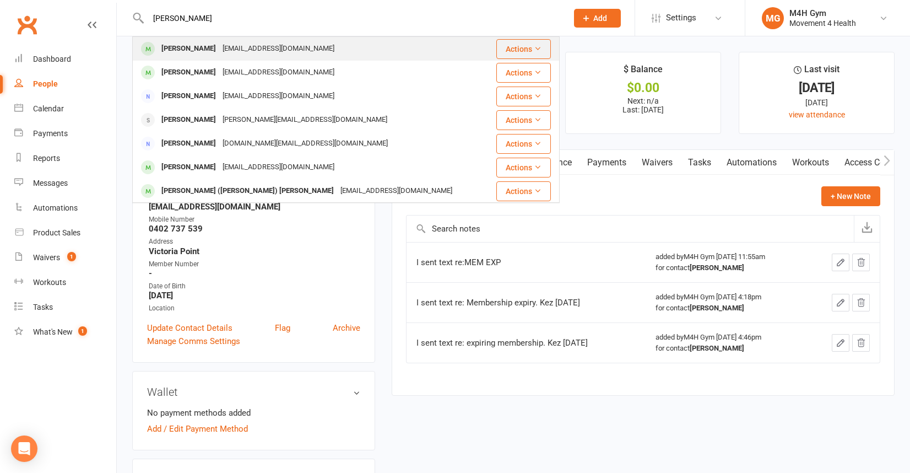
type input "[PERSON_NAME]"
click at [210, 46] on div "[PERSON_NAME]" at bounding box center [188, 49] width 61 height 16
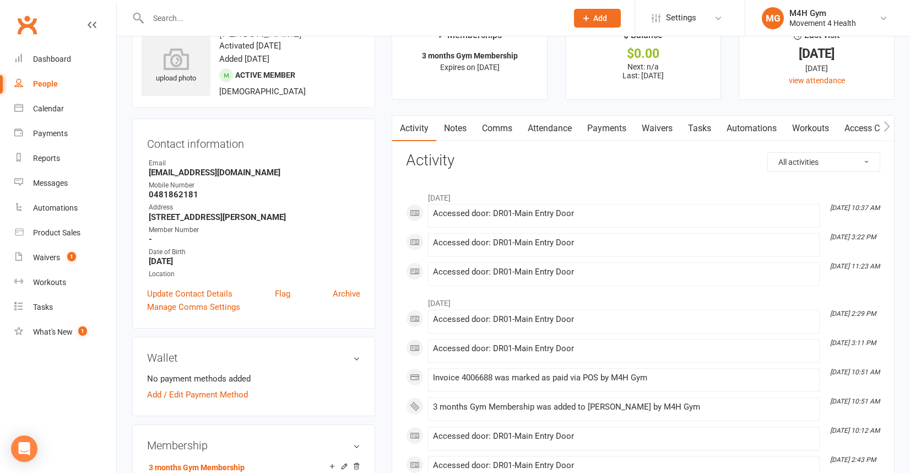
scroll to position [32, 0]
click at [457, 129] on link "Notes" at bounding box center [455, 129] width 38 height 25
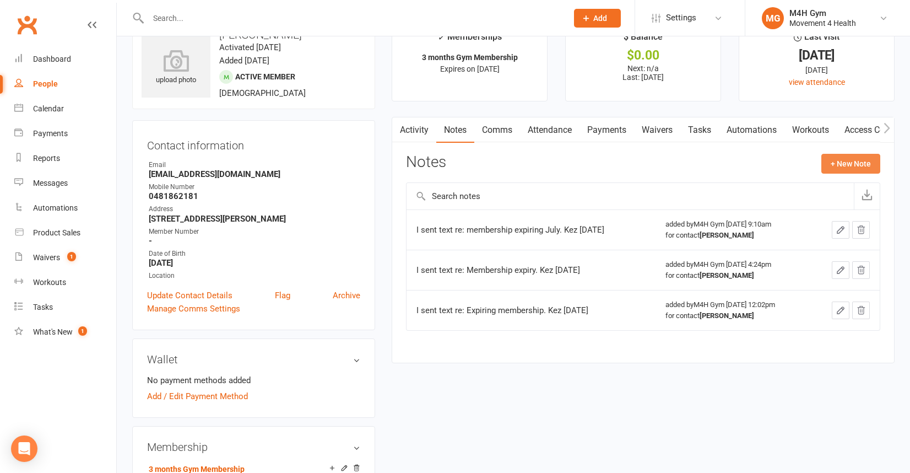
click at [842, 159] on button "+ New Note" at bounding box center [850, 164] width 59 height 20
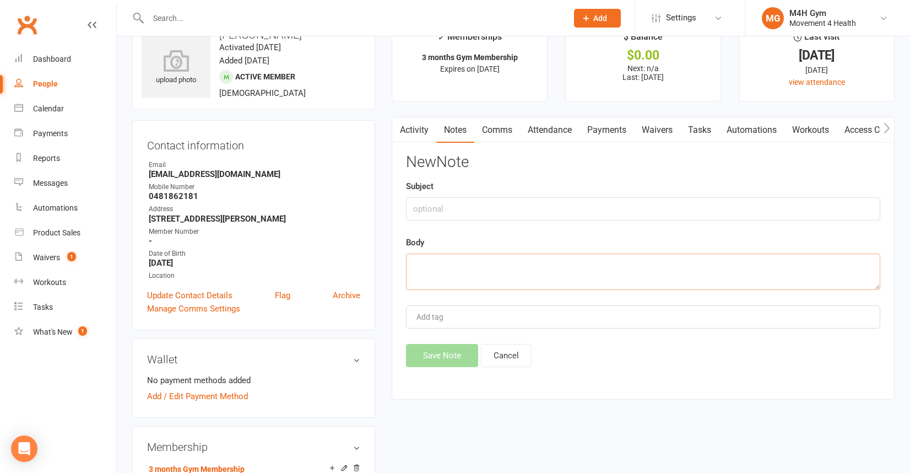
click at [441, 270] on textarea at bounding box center [643, 271] width 474 height 36
type textarea "I sent text re: MEM EXP"
click at [447, 354] on button "Save Note" at bounding box center [442, 355] width 72 height 23
